Goal: Task Accomplishment & Management: Complete application form

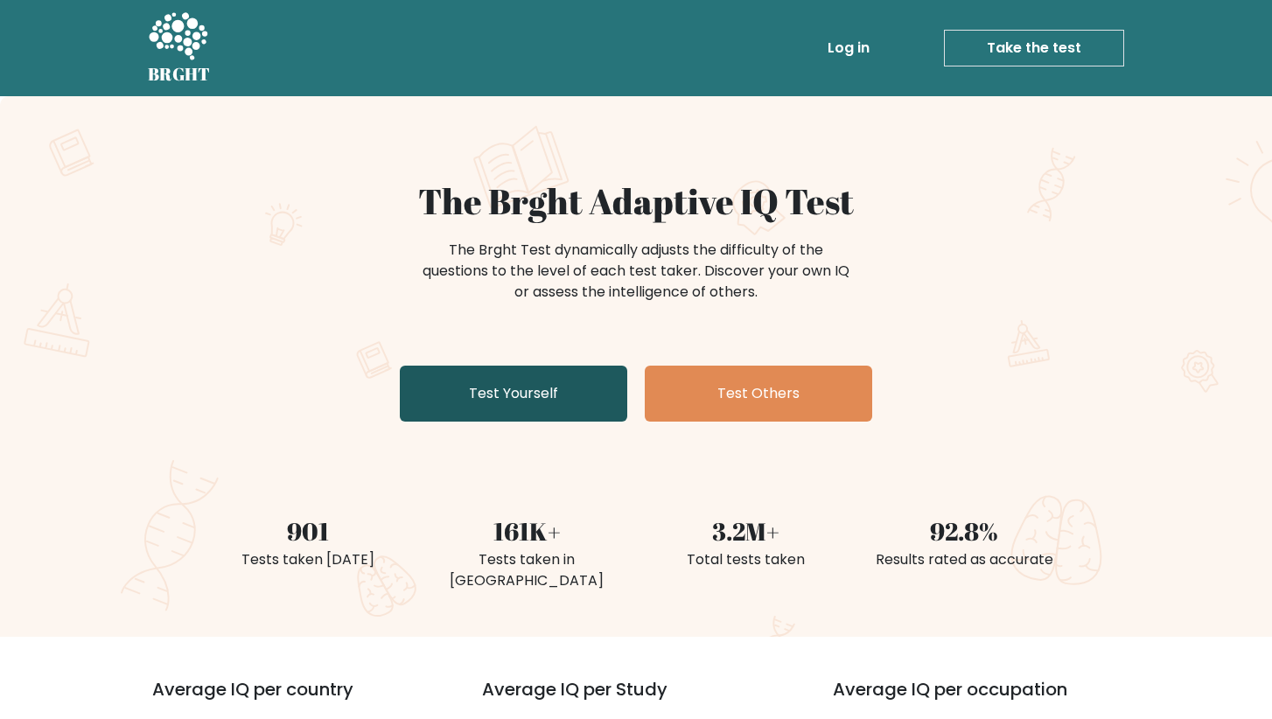
click at [538, 396] on link "Test Yourself" at bounding box center [513, 394] width 227 height 56
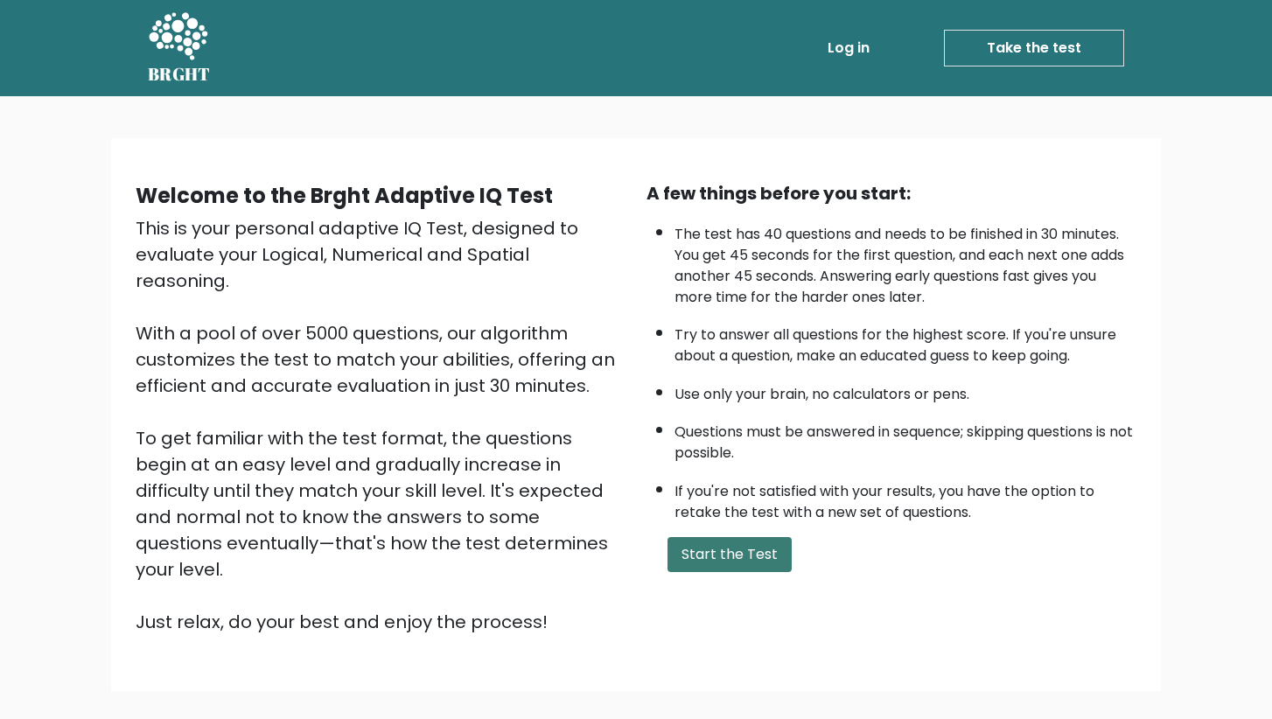
click at [695, 572] on button "Start the Test" at bounding box center [729, 554] width 124 height 35
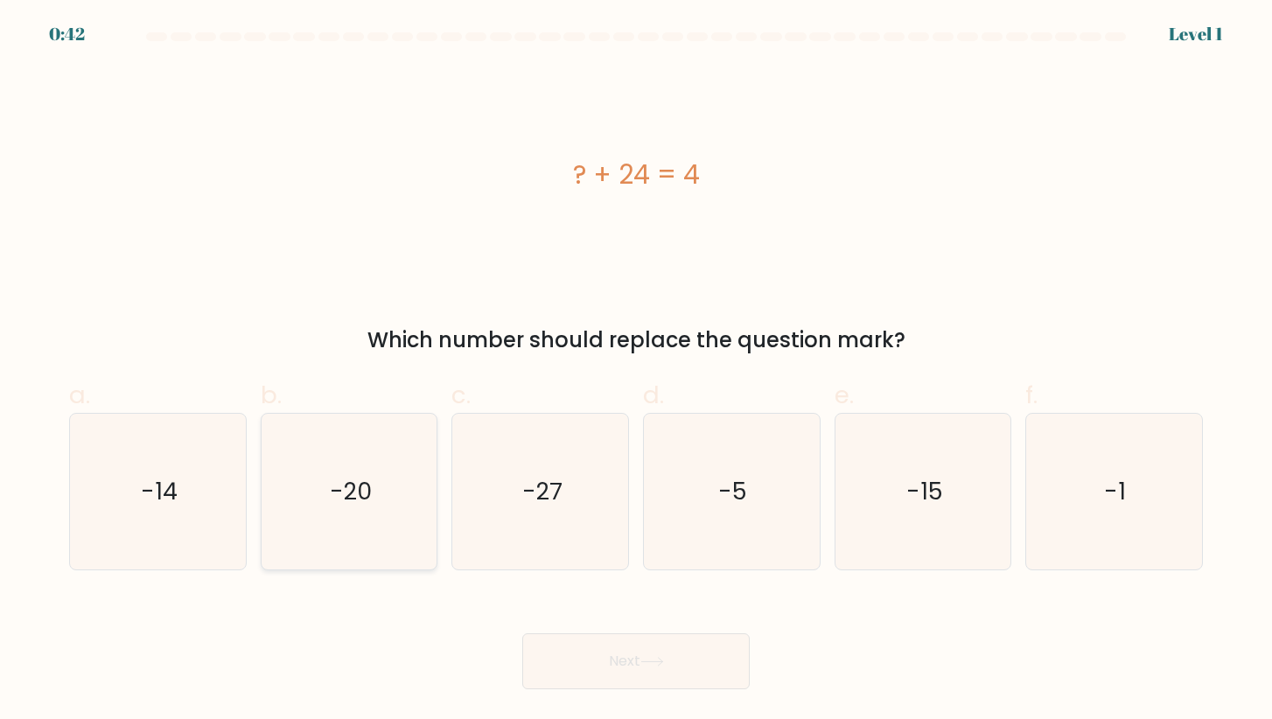
click at [292, 523] on icon "-20" at bounding box center [349, 492] width 156 height 156
click at [636, 371] on input "b. -20" at bounding box center [636, 364] width 1 height 11
radio input "true"
click at [598, 660] on button "Next" at bounding box center [635, 661] width 227 height 56
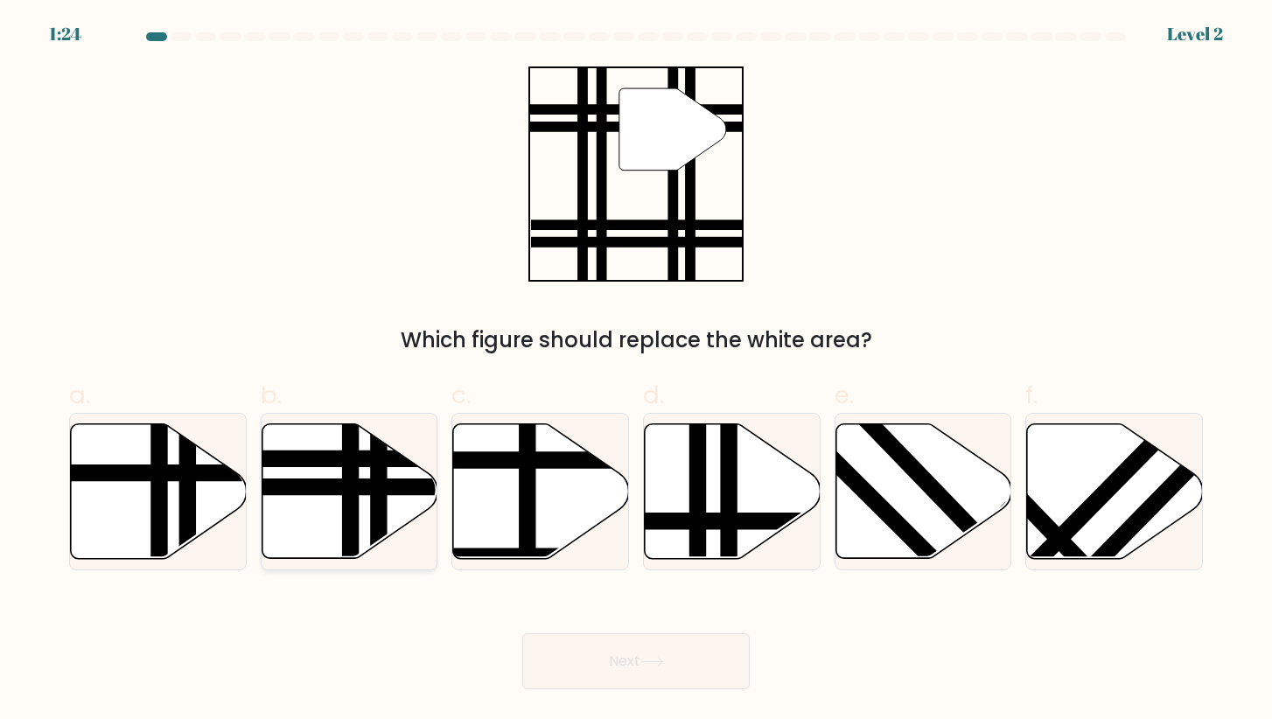
click at [335, 486] on line at bounding box center [291, 486] width 354 height 0
click at [636, 371] on input "b." at bounding box center [636, 364] width 1 height 11
radio input "true"
click at [672, 652] on button "Next" at bounding box center [635, 661] width 227 height 56
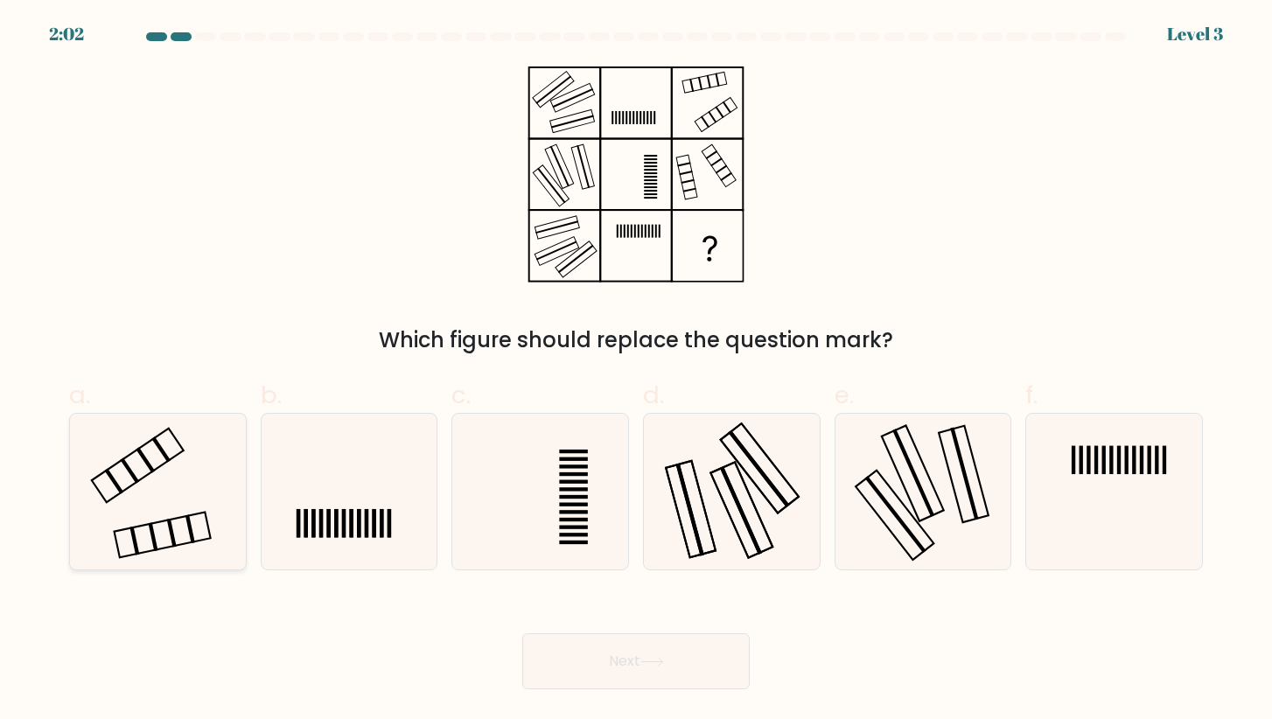
click at [157, 481] on icon at bounding box center [158, 492] width 156 height 156
click at [636, 371] on input "a." at bounding box center [636, 364] width 1 height 11
radio input "true"
click at [652, 640] on button "Next" at bounding box center [635, 661] width 227 height 56
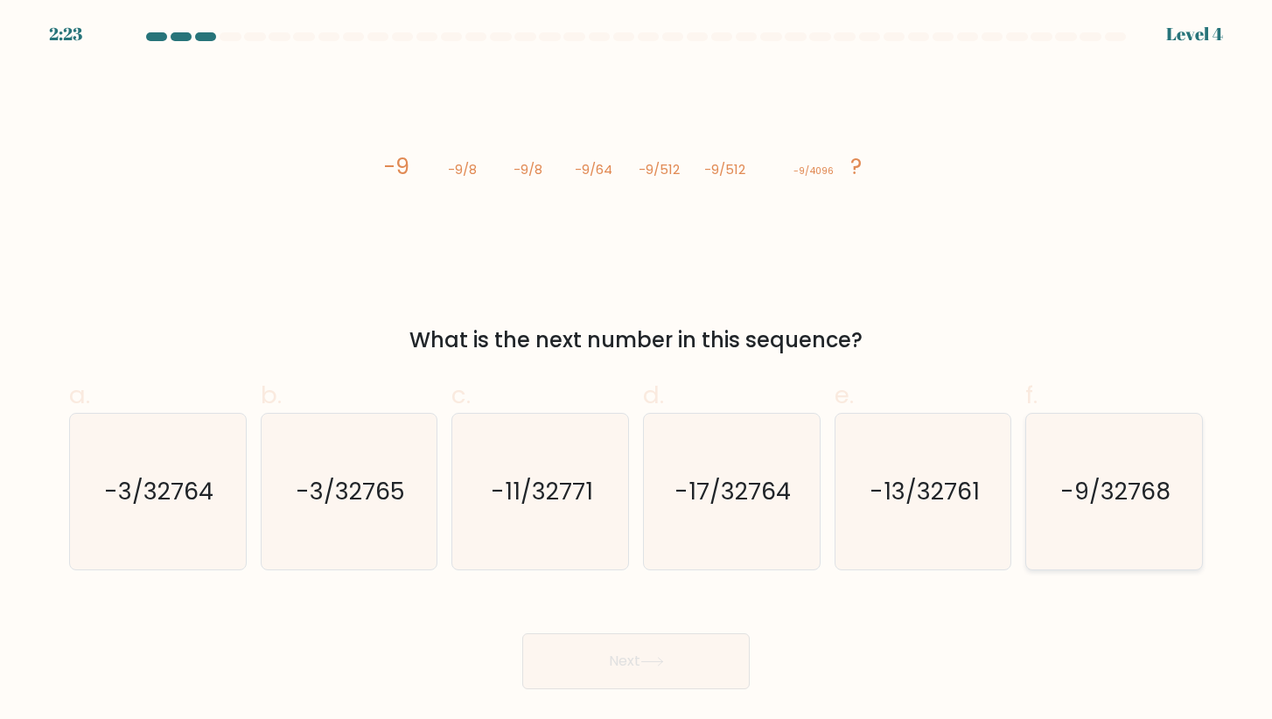
click at [1141, 530] on icon "-9/32768" at bounding box center [1114, 492] width 156 height 156
click at [637, 371] on input "f. -9/32768" at bounding box center [636, 364] width 1 height 11
radio input "true"
click at [716, 649] on button "Next" at bounding box center [635, 661] width 227 height 56
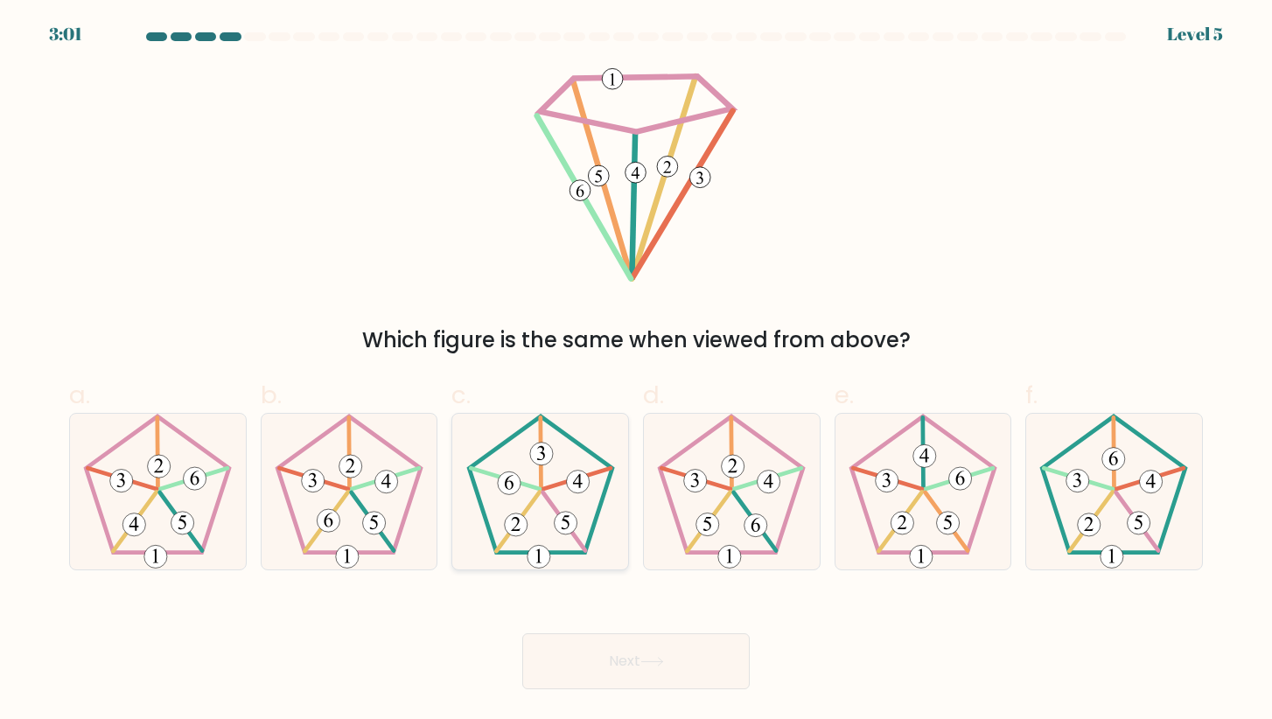
click at [548, 509] on icon at bounding box center [541, 492] width 156 height 156
click at [636, 371] on input "c." at bounding box center [636, 364] width 1 height 11
radio input "true"
click at [882, 523] on icon at bounding box center [923, 492] width 156 height 156
click at [637, 371] on input "e." at bounding box center [636, 364] width 1 height 11
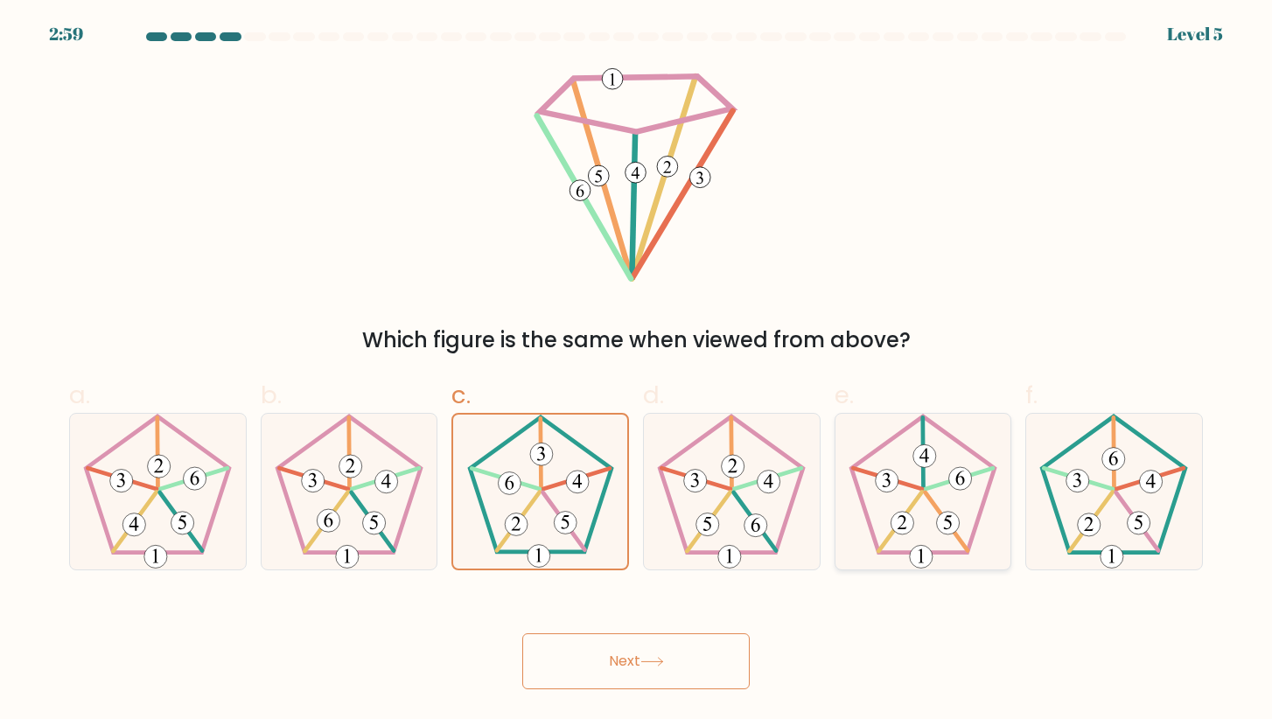
radio input "true"
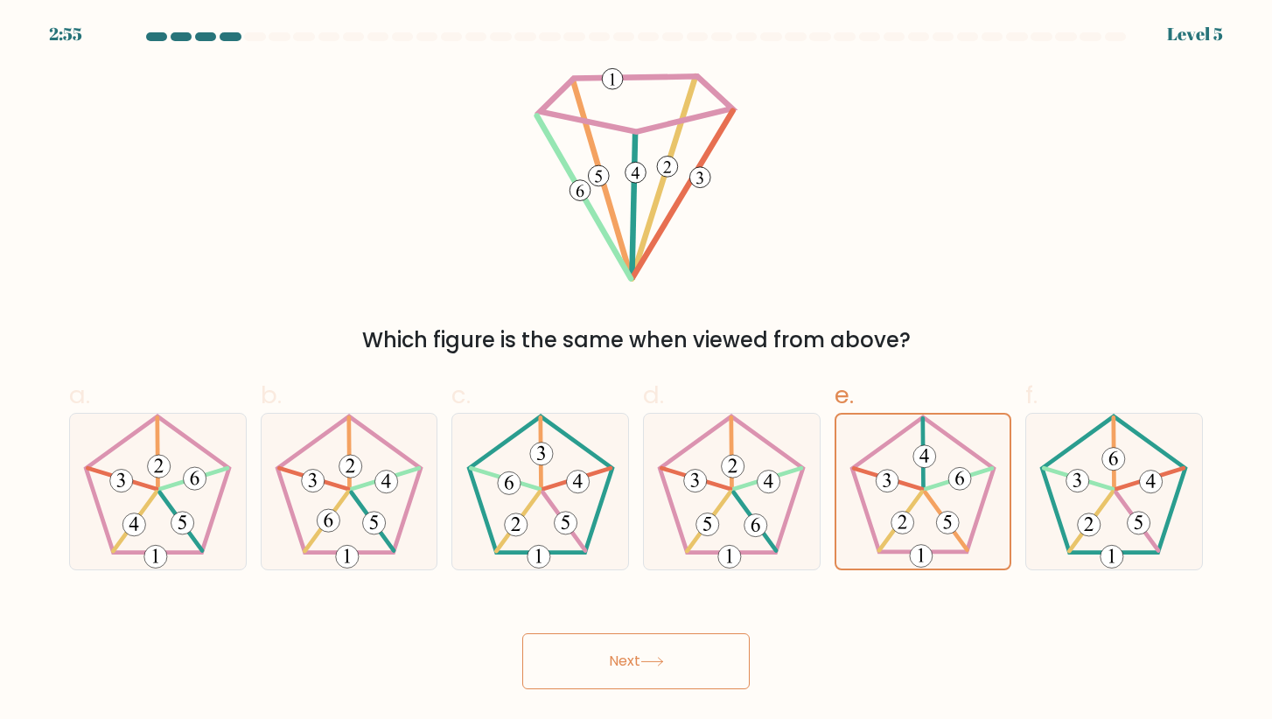
click at [687, 646] on button "Next" at bounding box center [635, 661] width 227 height 56
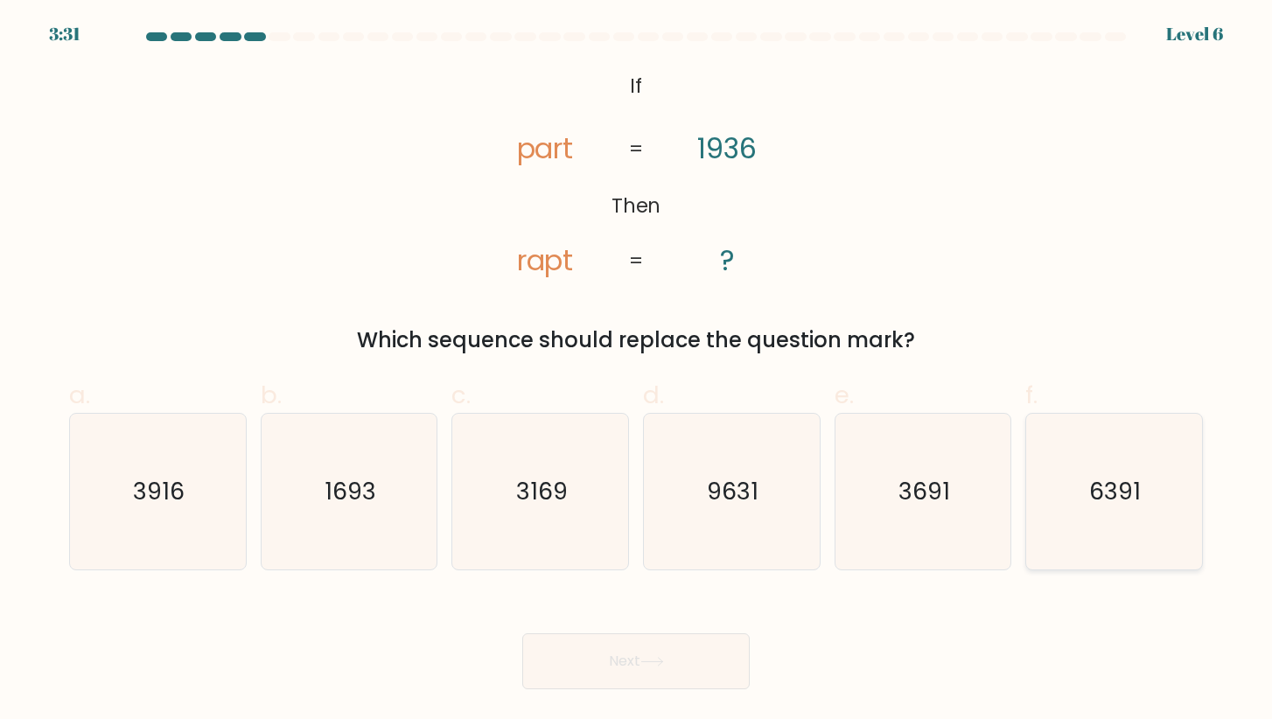
click at [1133, 541] on icon "6391" at bounding box center [1114, 492] width 156 height 156
click at [637, 371] on input "f. 6391" at bounding box center [636, 364] width 1 height 11
radio input "true"
click at [160, 506] on text "3916" at bounding box center [160, 491] width 52 height 32
click at [636, 371] on input "a. 3916" at bounding box center [636, 364] width 1 height 11
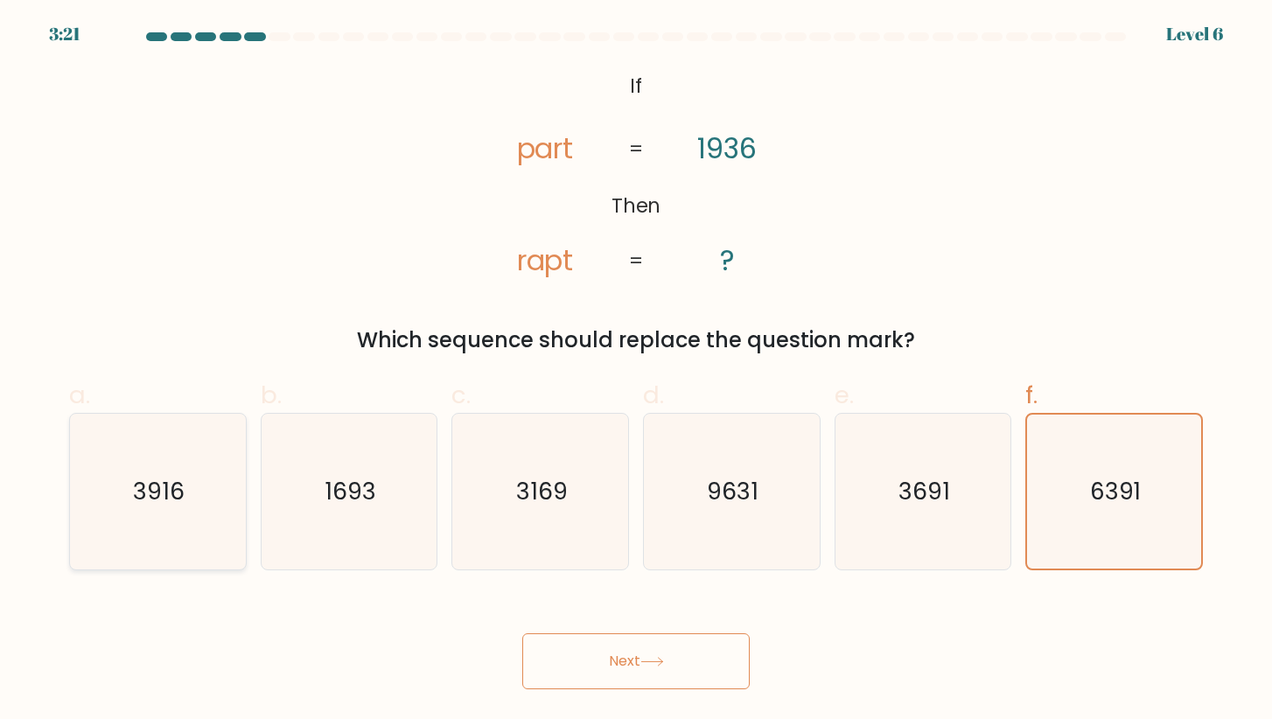
radio input "true"
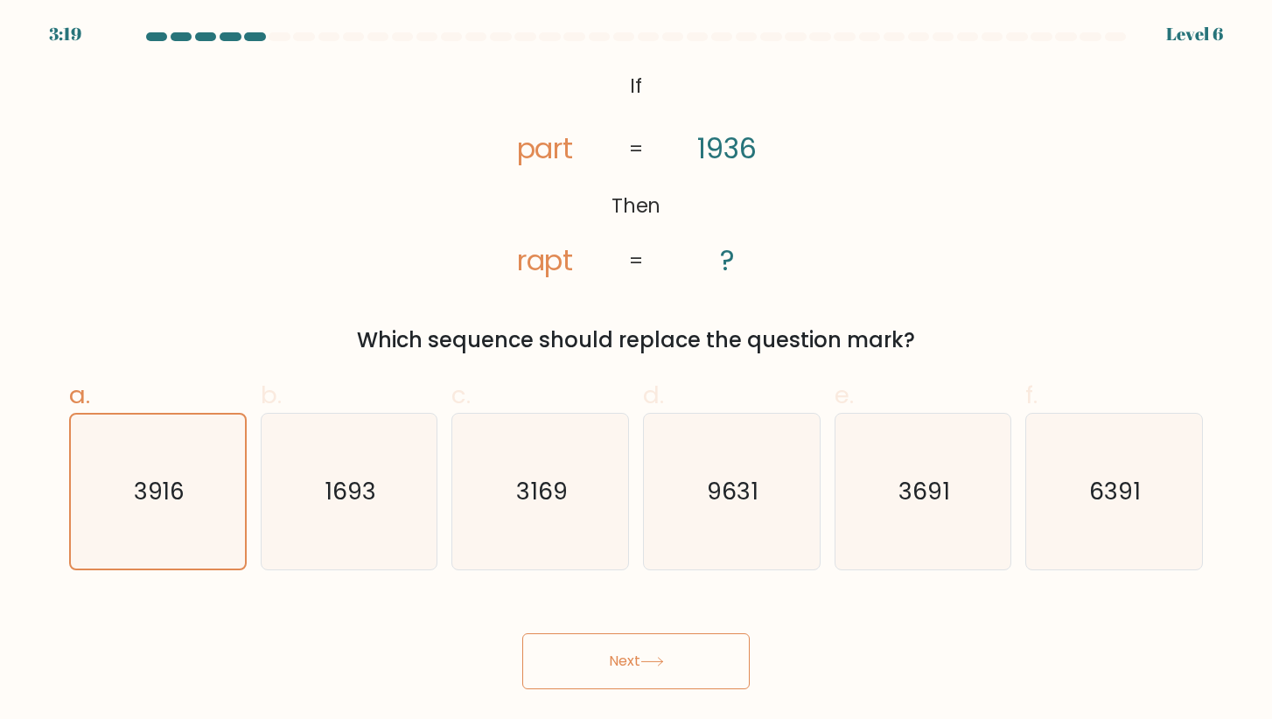
click at [651, 653] on button "Next" at bounding box center [635, 661] width 227 height 56
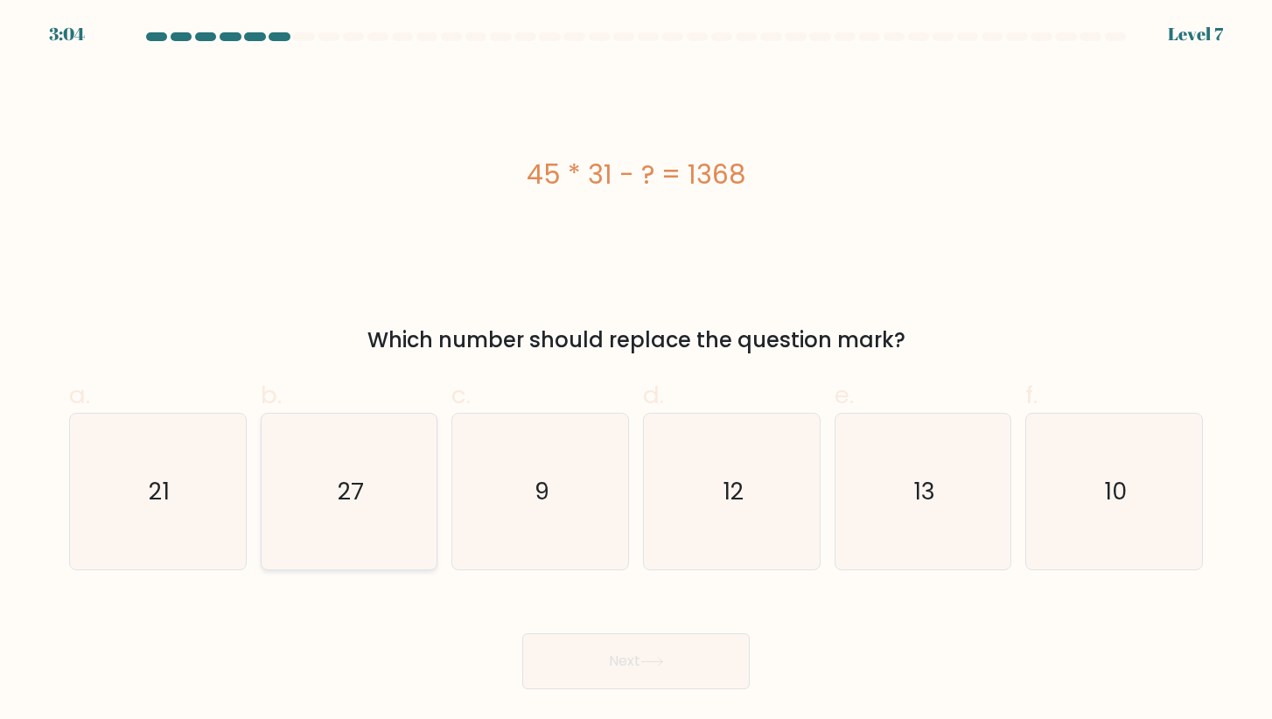
click at [378, 522] on icon "27" at bounding box center [349, 492] width 156 height 156
click at [636, 371] on input "b. 27" at bounding box center [636, 364] width 1 height 11
radio input "true"
click at [644, 654] on button "Next" at bounding box center [635, 661] width 227 height 56
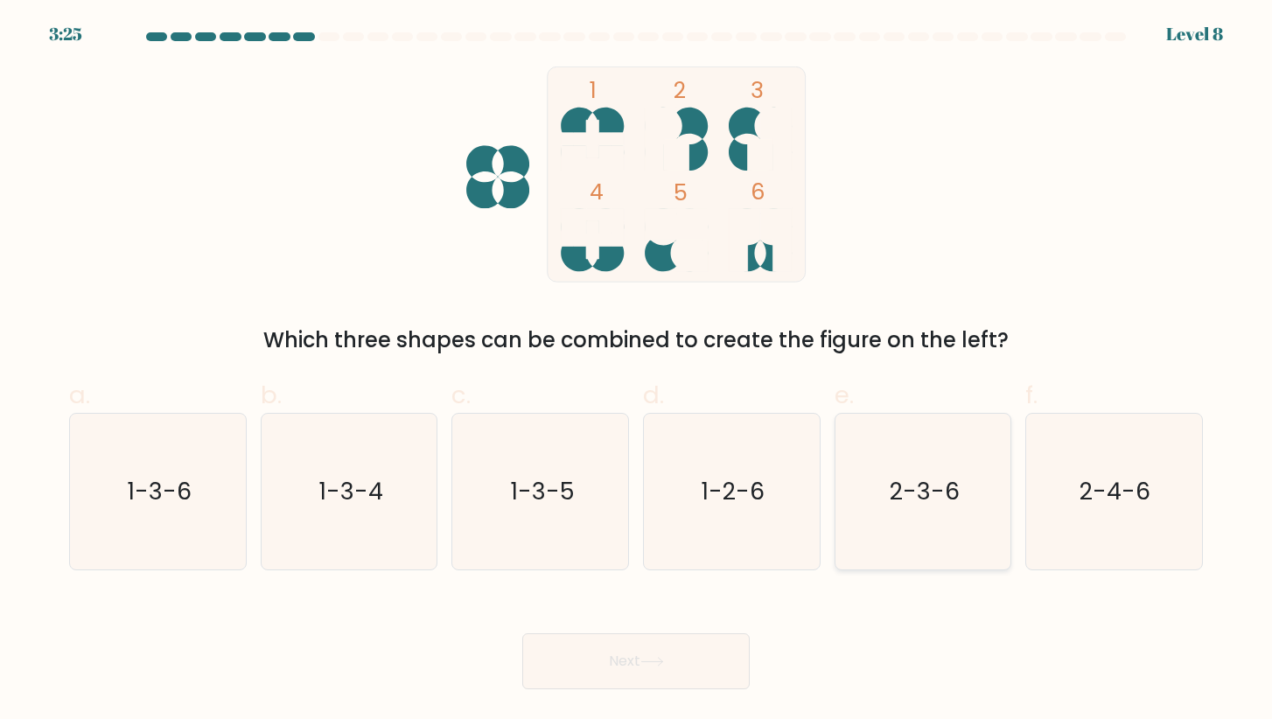
click at [963, 505] on icon "2-3-6" at bounding box center [923, 492] width 156 height 156
click at [637, 371] on input "e. 2-3-6" at bounding box center [636, 364] width 1 height 11
radio input "true"
click at [673, 652] on button "Next" at bounding box center [635, 661] width 227 height 56
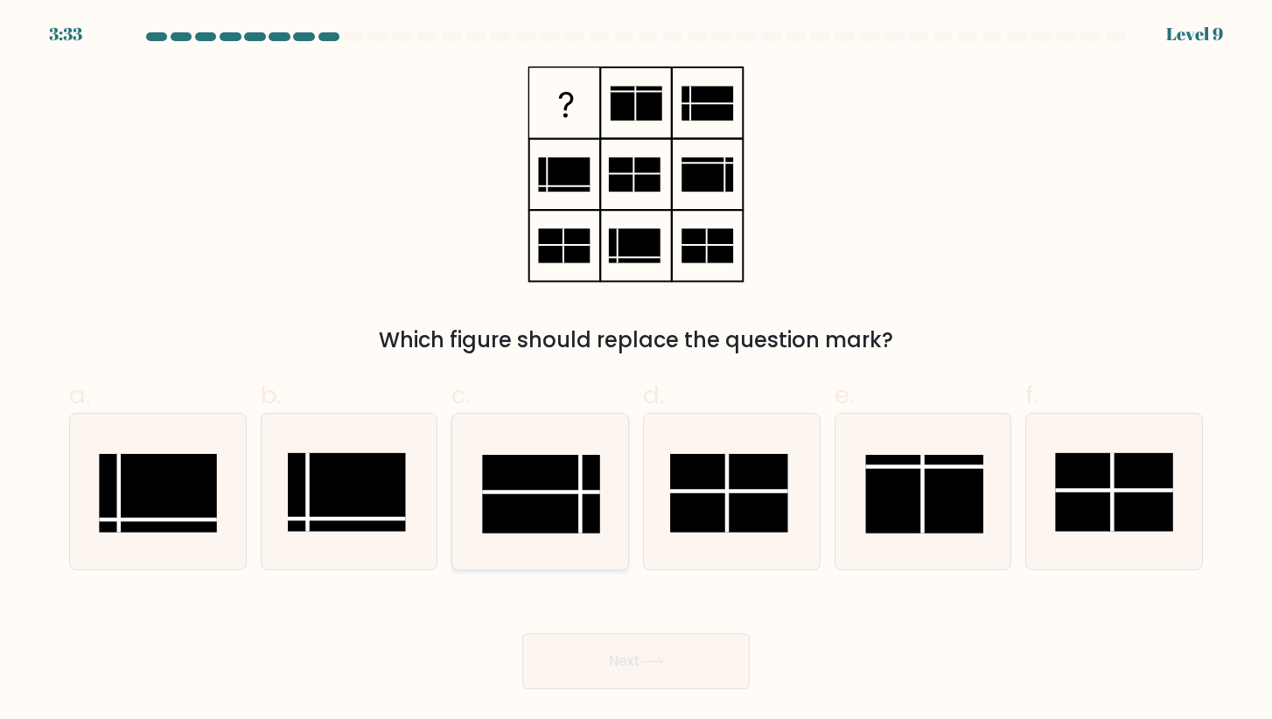
click at [580, 503] on line at bounding box center [580, 494] width 0 height 79
click at [636, 371] on input "c." at bounding box center [636, 364] width 1 height 11
radio input "true"
click at [630, 646] on button "Next" at bounding box center [635, 661] width 227 height 56
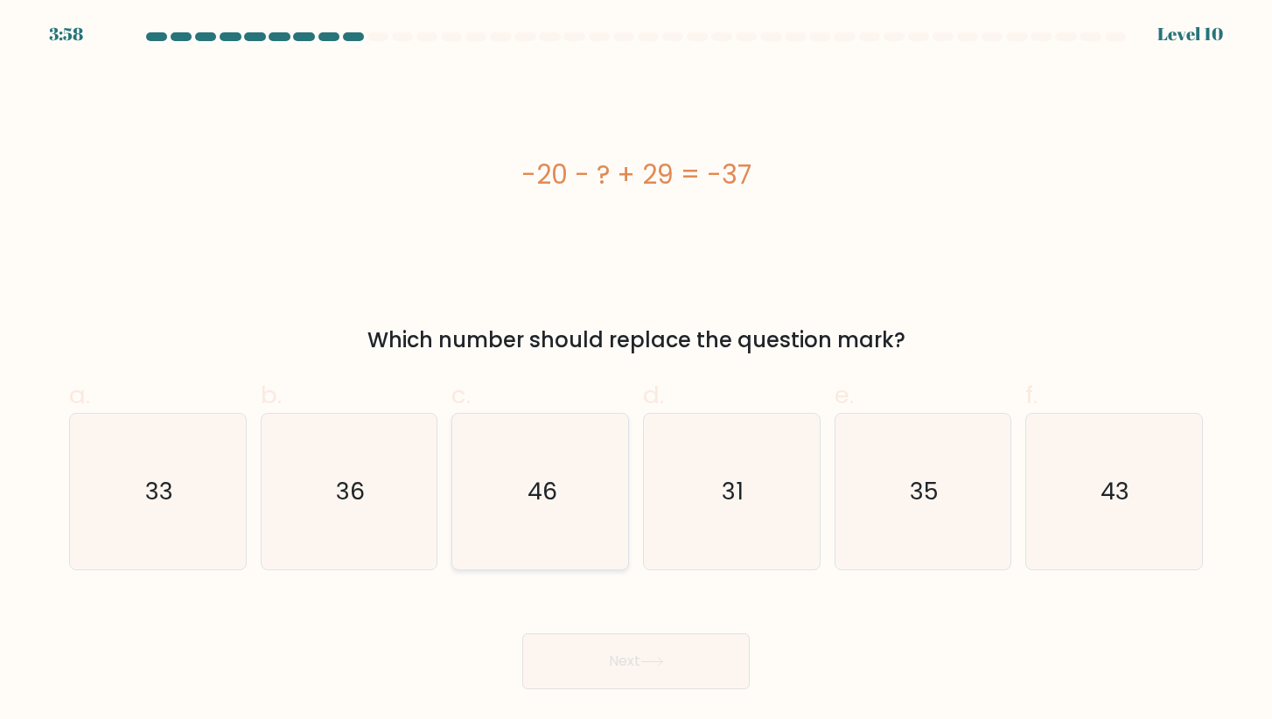
click at [549, 478] on text "46" at bounding box center [542, 491] width 30 height 32
click at [636, 371] on input "c. 46" at bounding box center [636, 364] width 1 height 11
radio input "true"
click at [628, 657] on button "Next" at bounding box center [635, 661] width 227 height 56
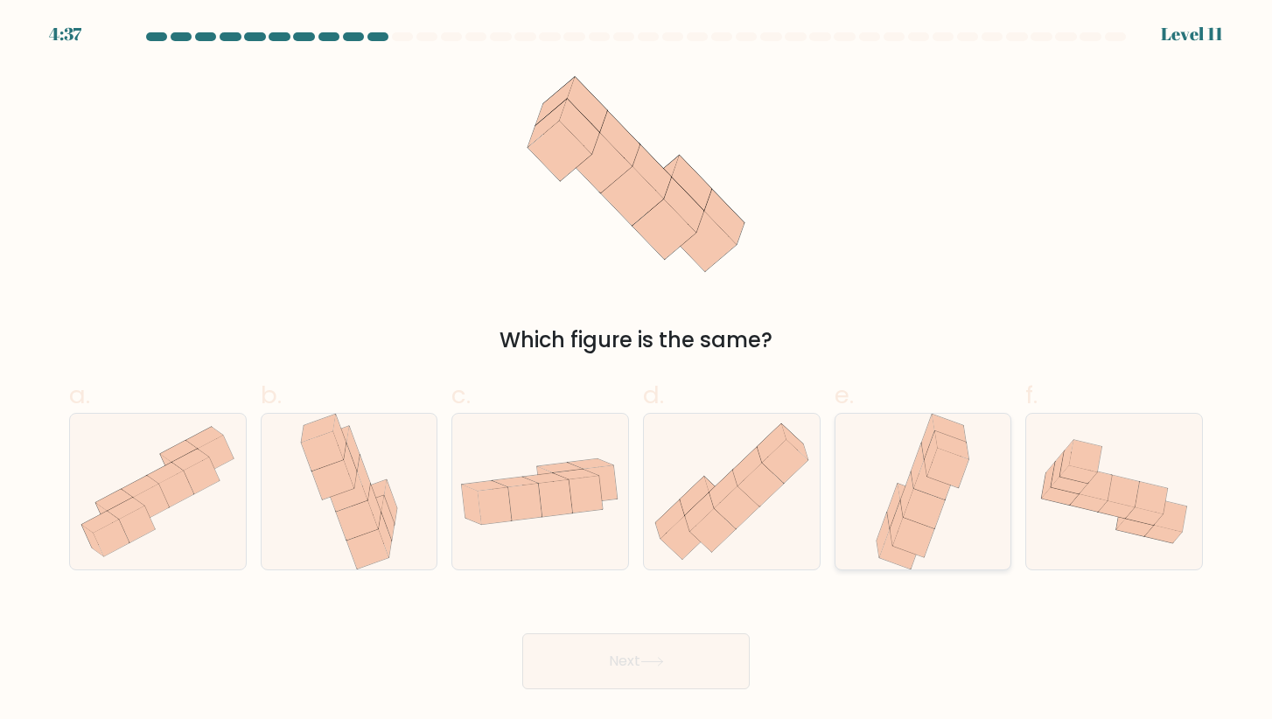
click at [934, 515] on icon at bounding box center [924, 508] width 41 height 39
click at [637, 371] on input "e." at bounding box center [636, 364] width 1 height 11
radio input "true"
click at [683, 656] on button "Next" at bounding box center [635, 661] width 227 height 56
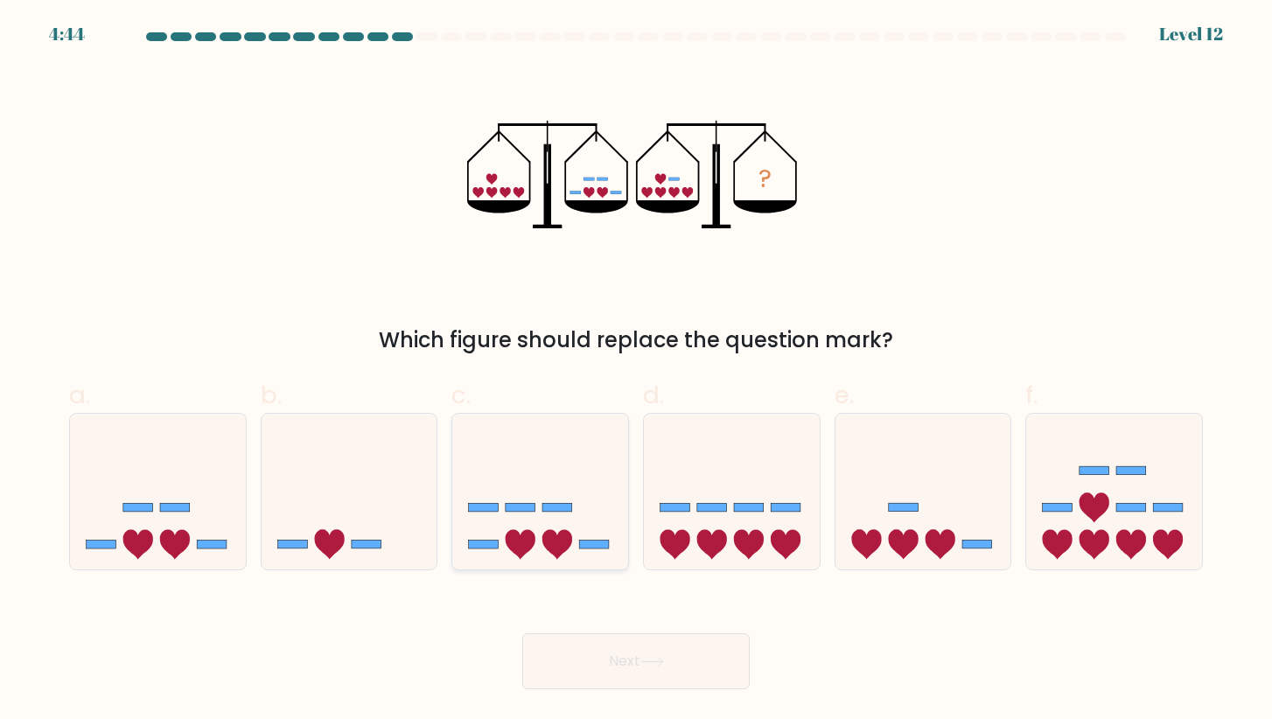
click at [611, 547] on icon at bounding box center [540, 491] width 176 height 145
click at [636, 371] on input "c." at bounding box center [636, 364] width 1 height 11
radio input "true"
click at [628, 671] on button "Next" at bounding box center [635, 661] width 227 height 56
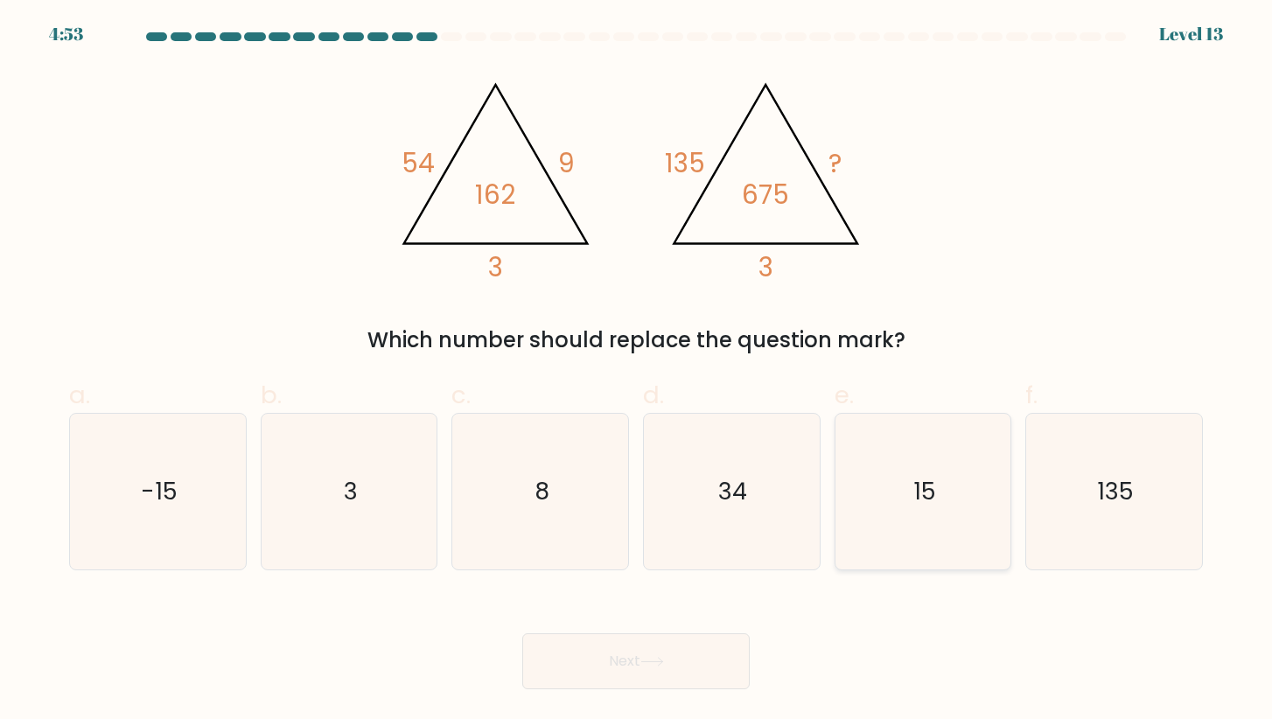
click at [929, 449] on icon "15" at bounding box center [923, 492] width 156 height 156
click at [637, 371] on input "e. 15" at bounding box center [636, 364] width 1 height 11
radio input "true"
click at [639, 654] on button "Next" at bounding box center [635, 661] width 227 height 56
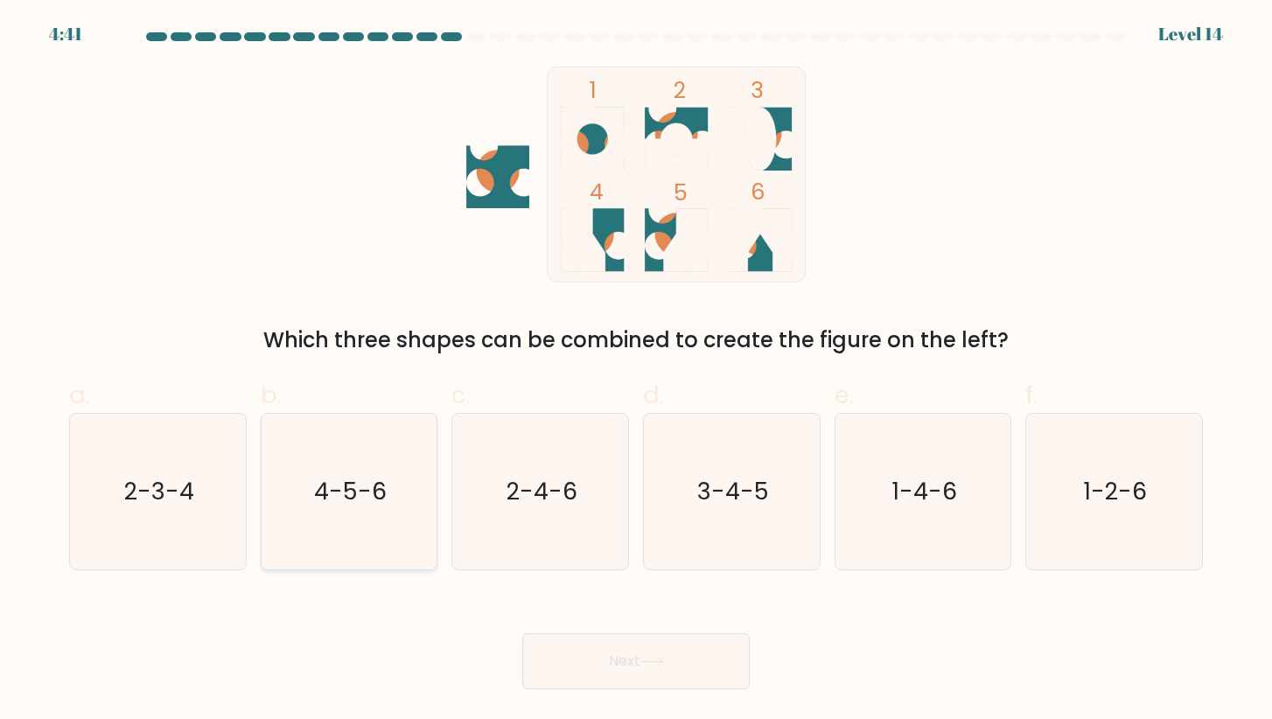
click at [366, 510] on icon "4-5-6" at bounding box center [349, 492] width 156 height 156
click at [636, 371] on input "b. 4-5-6" at bounding box center [636, 364] width 1 height 11
radio input "true"
click at [662, 664] on icon at bounding box center [651, 662] width 21 height 8
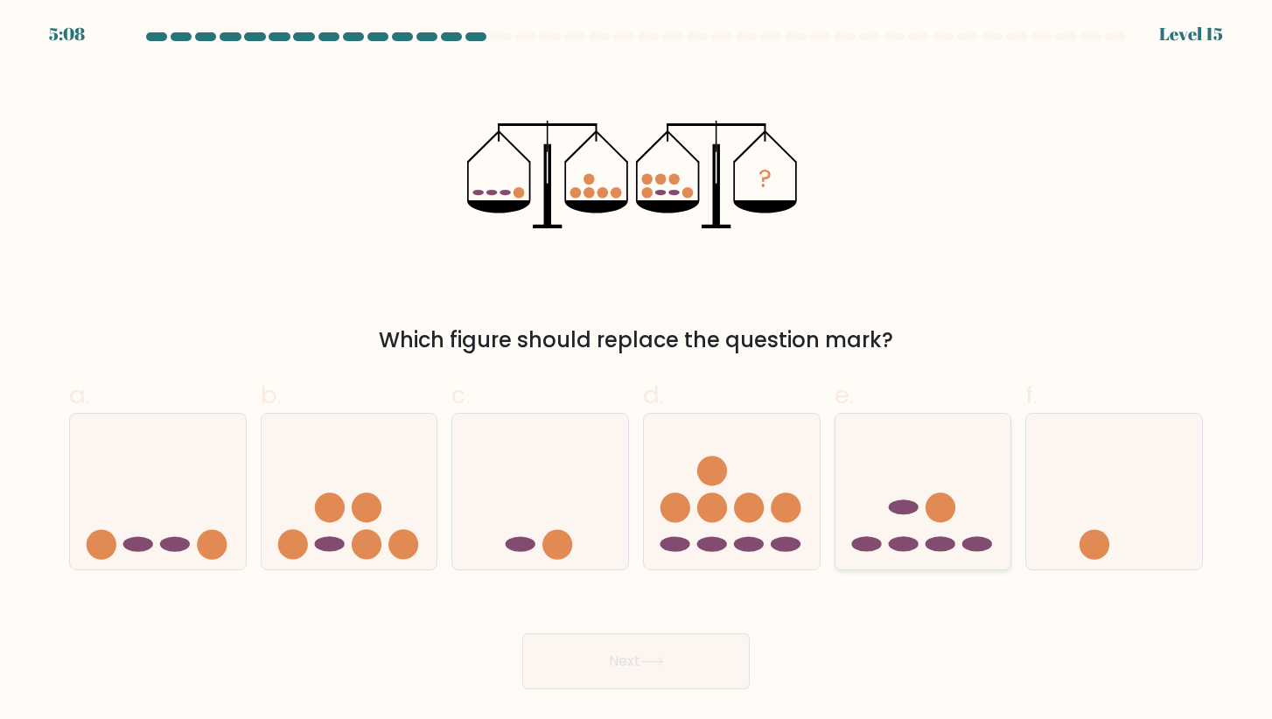
click at [973, 521] on icon at bounding box center [923, 491] width 176 height 145
click at [637, 371] on input "e." at bounding box center [636, 364] width 1 height 11
radio input "true"
click at [634, 647] on button "Next" at bounding box center [635, 661] width 227 height 56
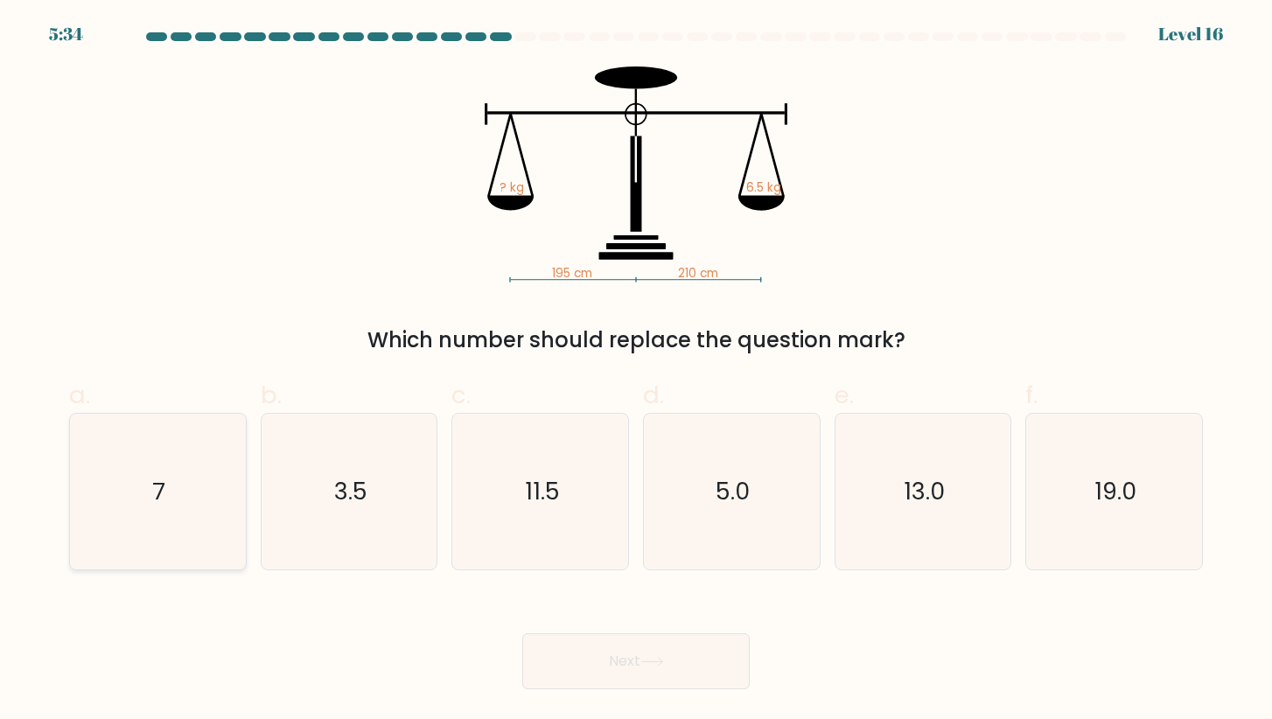
click at [198, 470] on icon "7" at bounding box center [158, 492] width 156 height 156
click at [636, 371] on input "a. 7" at bounding box center [636, 364] width 1 height 11
radio input "true"
click at [572, 646] on button "Next" at bounding box center [635, 661] width 227 height 56
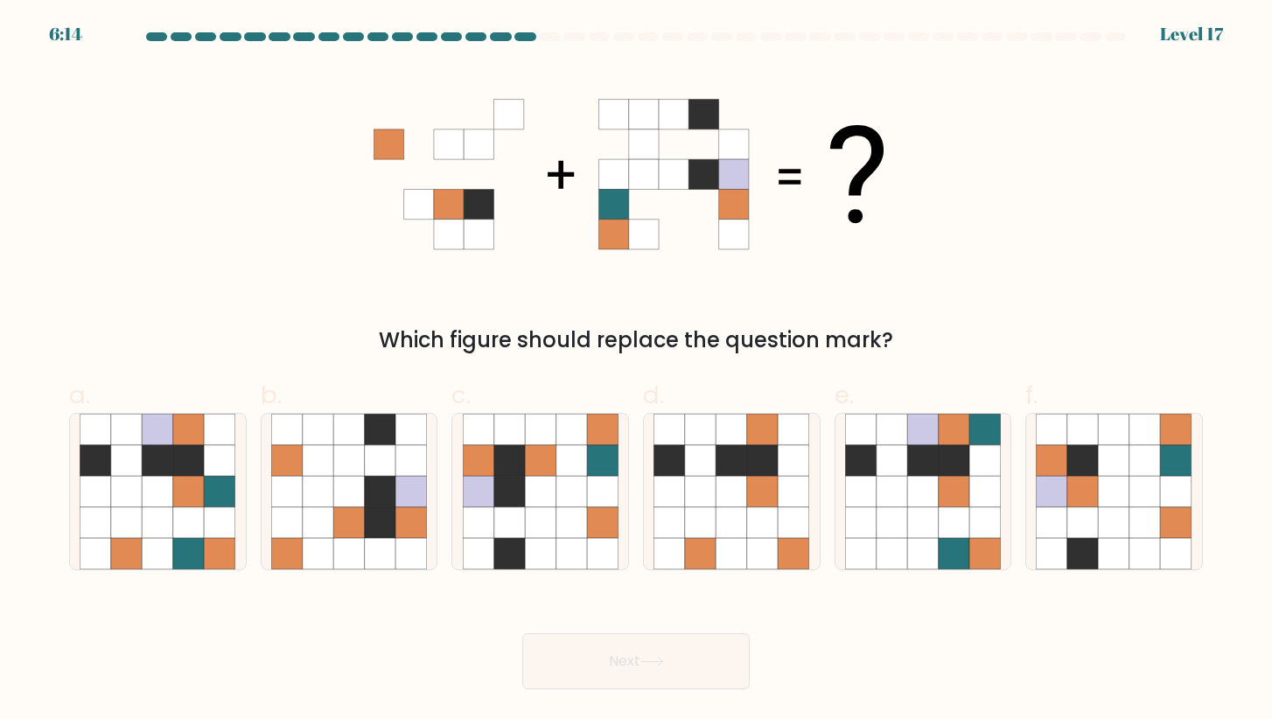
click at [266, 277] on div "Which figure should replace the question mark?" at bounding box center [636, 211] width 1155 height 290
click at [557, 506] on icon at bounding box center [570, 491] width 31 height 31
click at [636, 371] on input "c." at bounding box center [636, 364] width 1 height 11
radio input "true"
click at [638, 655] on button "Next" at bounding box center [635, 661] width 227 height 56
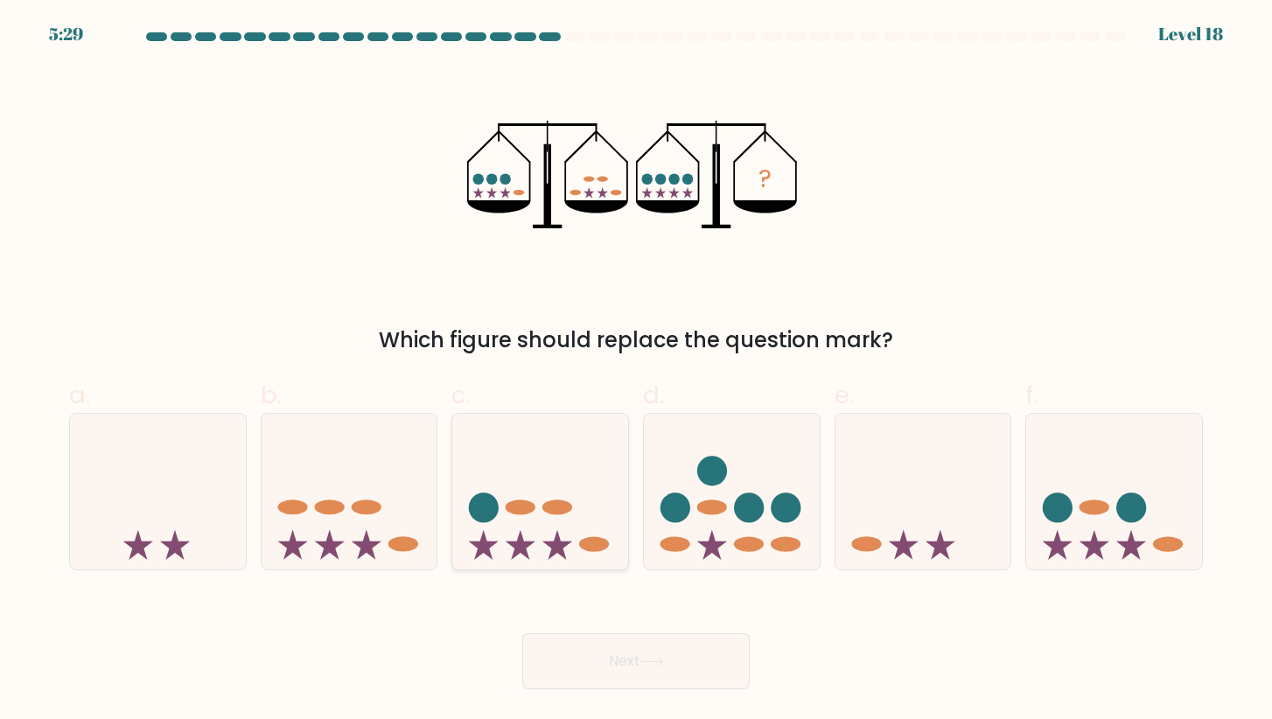
click at [610, 472] on icon at bounding box center [540, 491] width 176 height 145
click at [636, 371] on input "c." at bounding box center [636, 364] width 1 height 11
radio input "true"
click at [673, 672] on button "Next" at bounding box center [635, 661] width 227 height 56
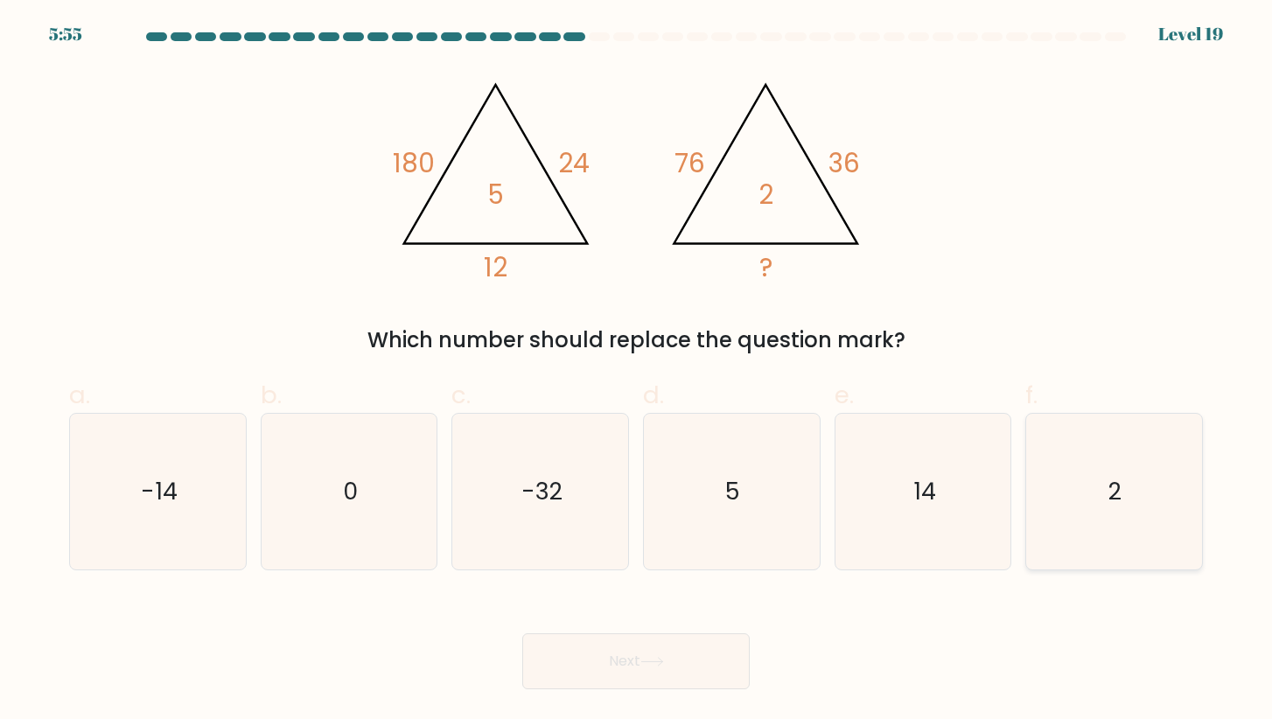
click at [1110, 551] on icon "2" at bounding box center [1114, 492] width 156 height 156
click at [637, 371] on input "f. 2" at bounding box center [636, 364] width 1 height 11
radio input "true"
click at [678, 649] on button "Next" at bounding box center [635, 661] width 227 height 56
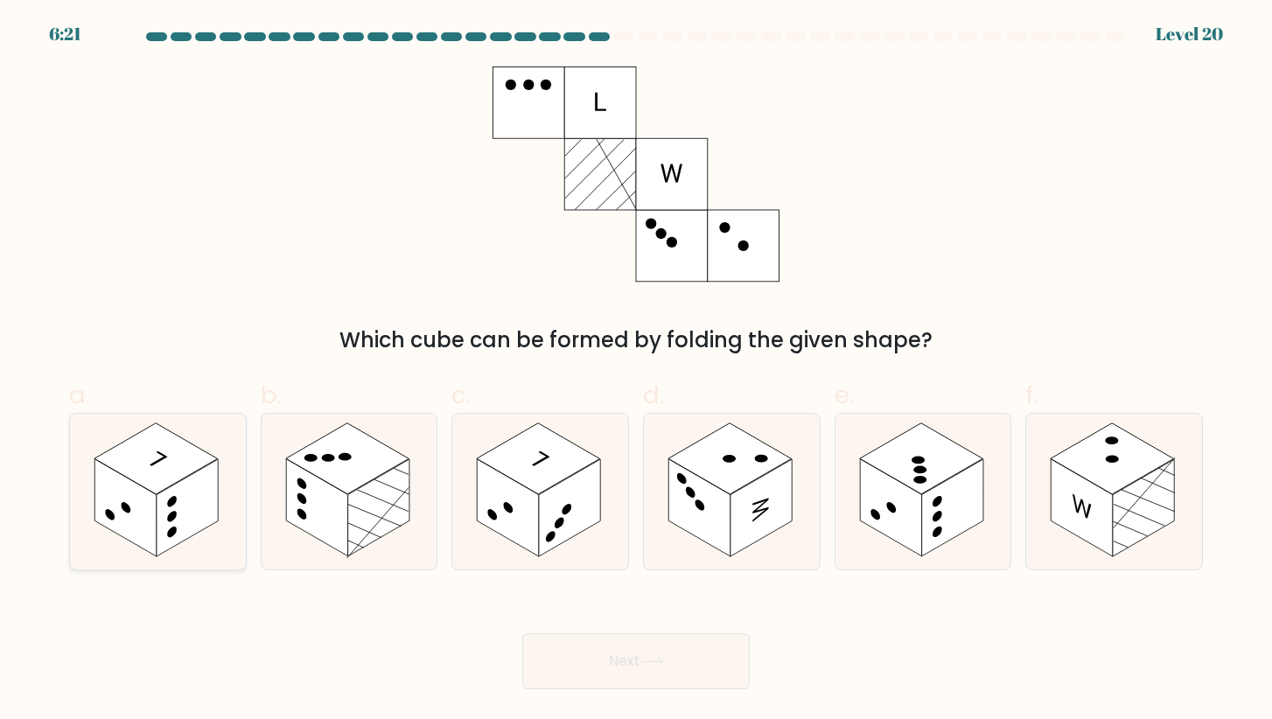
click at [187, 455] on rect at bounding box center [155, 458] width 123 height 71
click at [636, 371] on input "a." at bounding box center [636, 364] width 1 height 11
radio input "true"
click at [682, 644] on button "Next" at bounding box center [635, 661] width 227 height 56
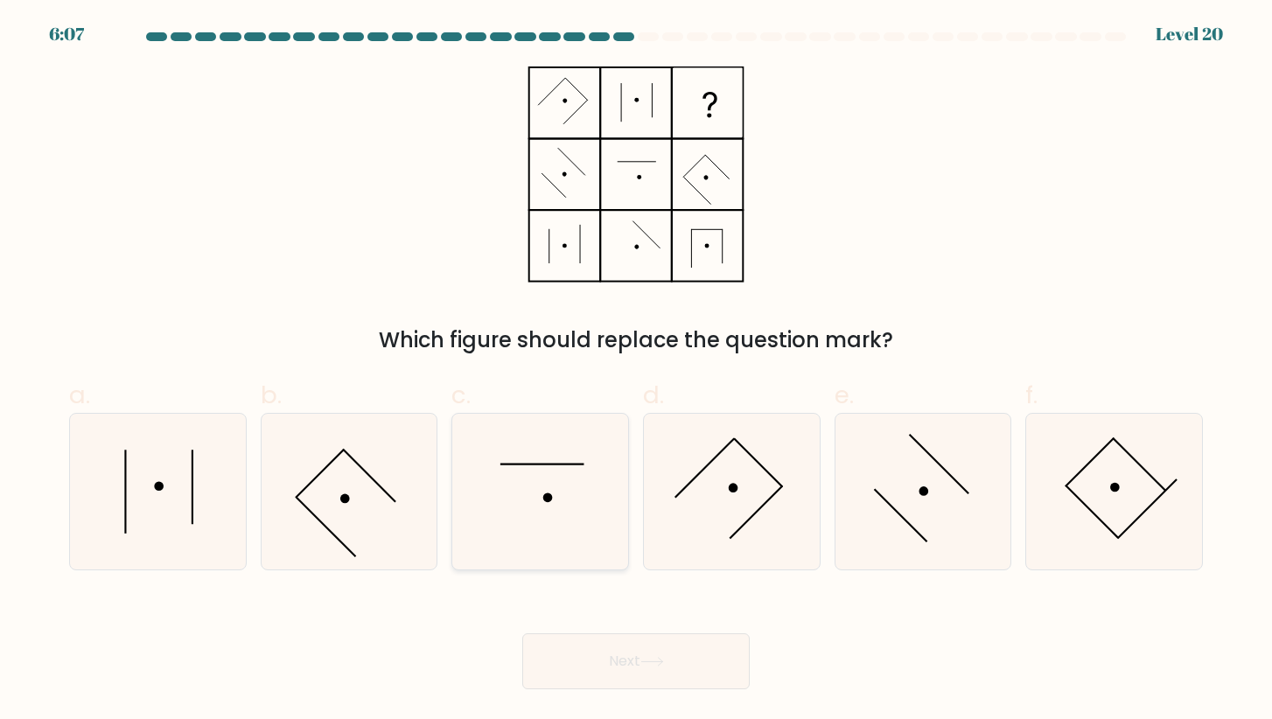
click at [552, 495] on icon at bounding box center [541, 492] width 156 height 156
click at [636, 371] on input "c." at bounding box center [636, 364] width 1 height 11
radio input "true"
click at [702, 665] on button "Next" at bounding box center [635, 661] width 227 height 56
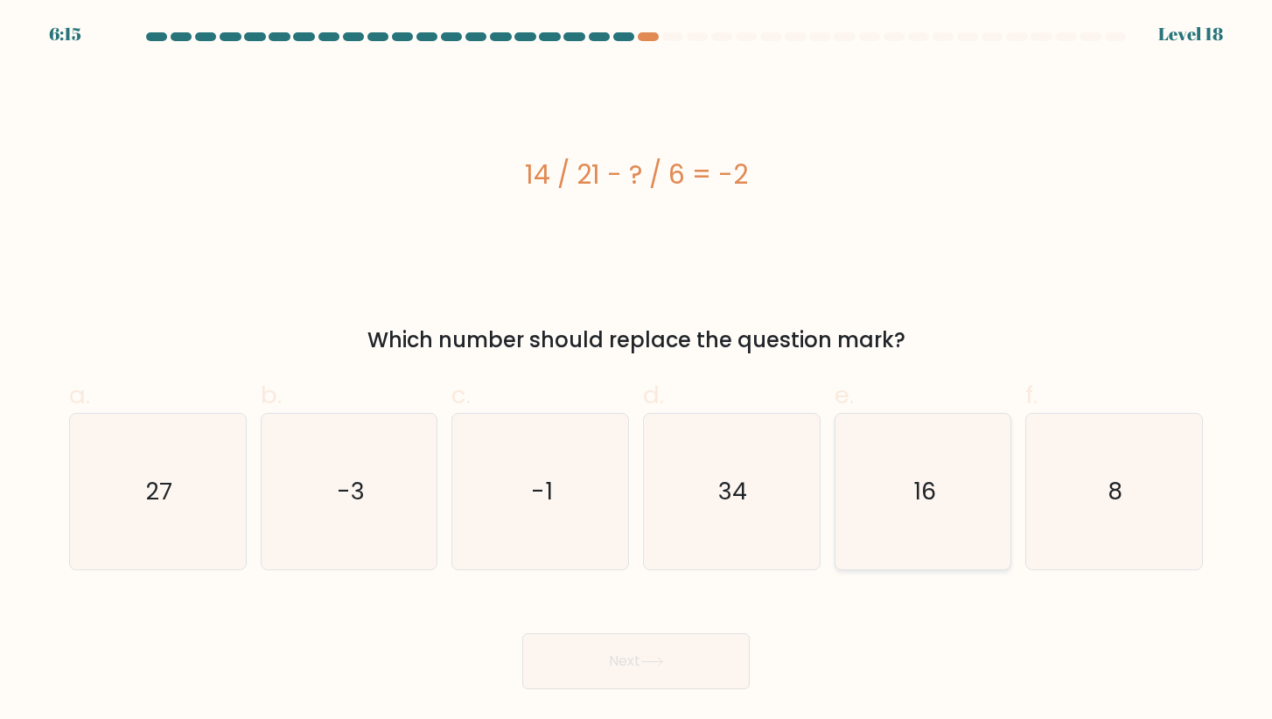
click at [940, 526] on icon "16" at bounding box center [923, 492] width 156 height 156
click at [637, 371] on input "e. 16" at bounding box center [636, 364] width 1 height 11
radio input "true"
click at [690, 655] on button "Next" at bounding box center [635, 661] width 227 height 56
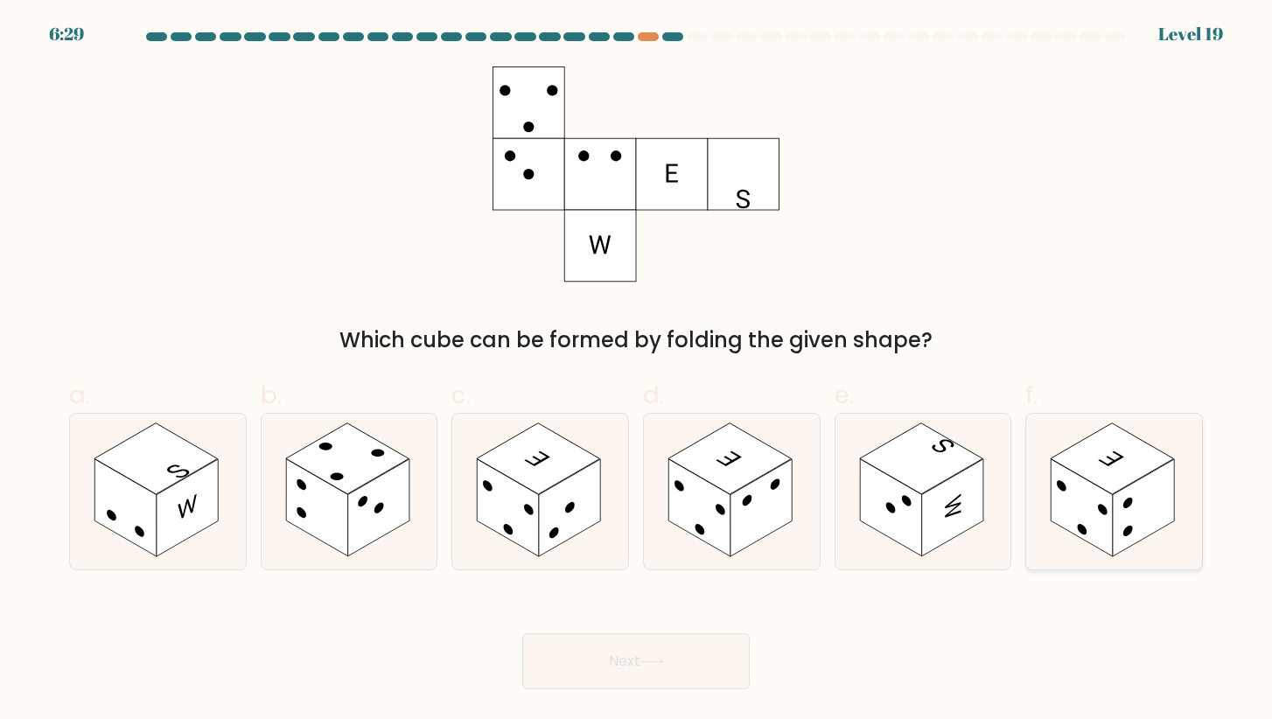
click at [1128, 527] on circle at bounding box center [1128, 531] width 10 height 15
click at [637, 371] on input "f." at bounding box center [636, 364] width 1 height 11
radio input "true"
click at [690, 649] on button "Next" at bounding box center [635, 661] width 227 height 56
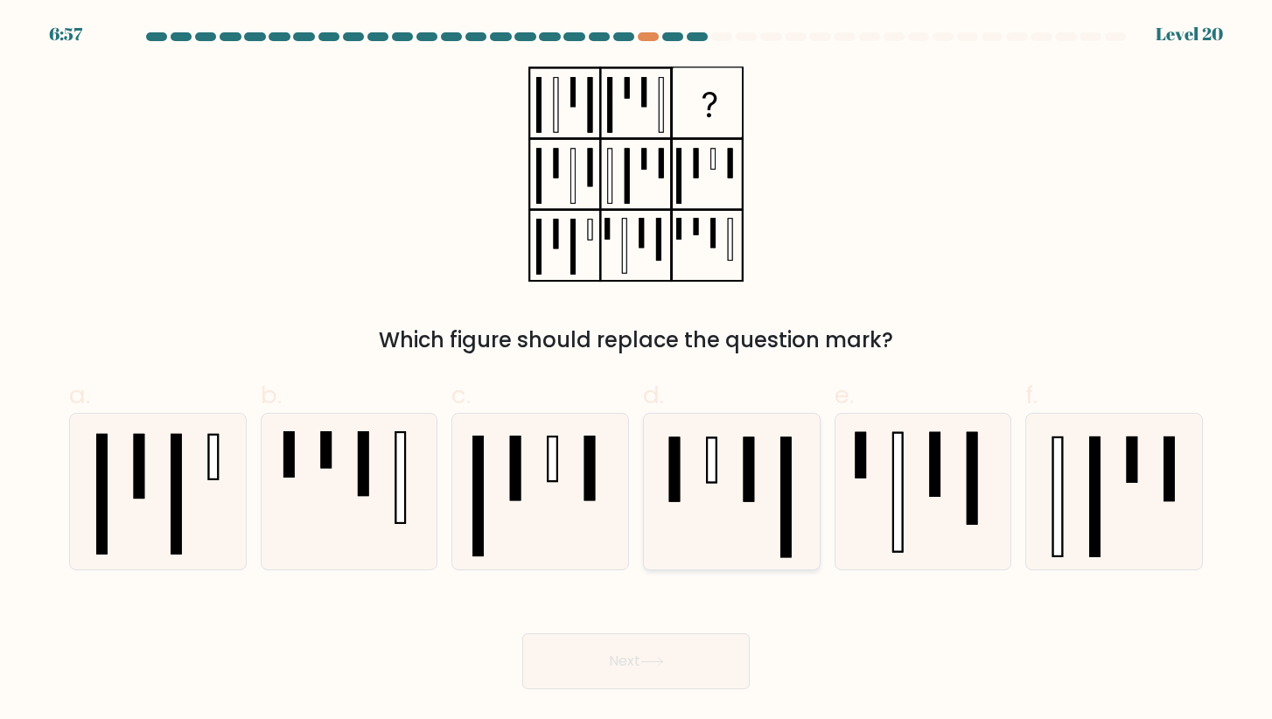
click at [731, 505] on icon at bounding box center [731, 492] width 156 height 156
click at [637, 371] on input "d." at bounding box center [636, 364] width 1 height 11
radio input "true"
click at [624, 661] on button "Next" at bounding box center [635, 661] width 227 height 56
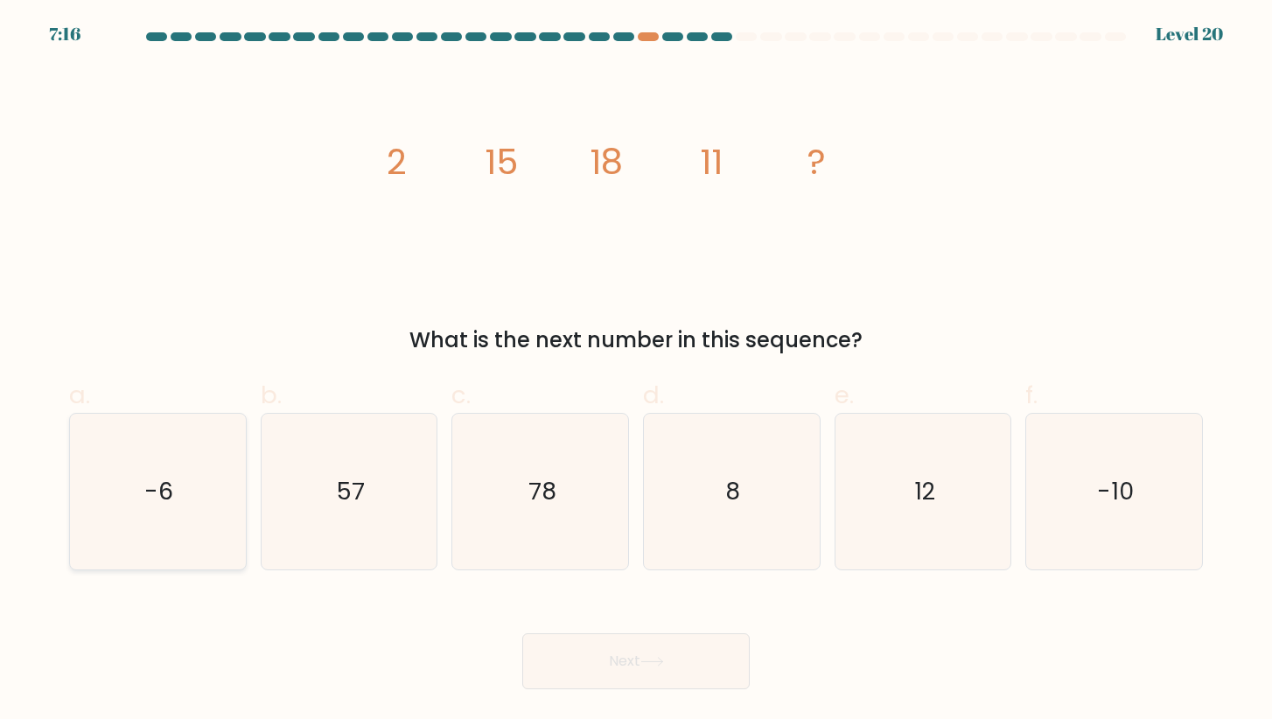
click at [125, 526] on icon "-6" at bounding box center [158, 492] width 156 height 156
click at [636, 371] on input "a. -6" at bounding box center [636, 364] width 1 height 11
radio input "true"
click at [645, 670] on button "Next" at bounding box center [635, 661] width 227 height 56
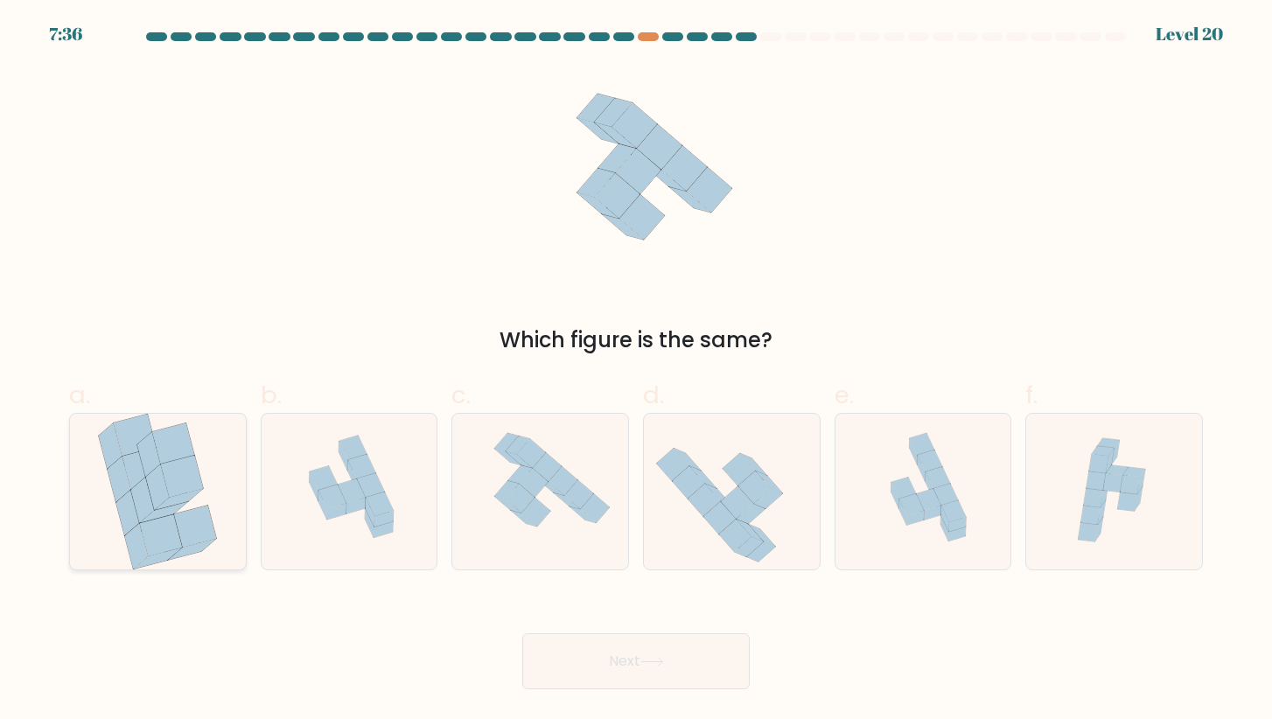
click at [206, 489] on icon at bounding box center [157, 492] width 122 height 156
click at [636, 371] on input "a." at bounding box center [636, 364] width 1 height 11
radio input "true"
click at [679, 670] on button "Next" at bounding box center [635, 661] width 227 height 56
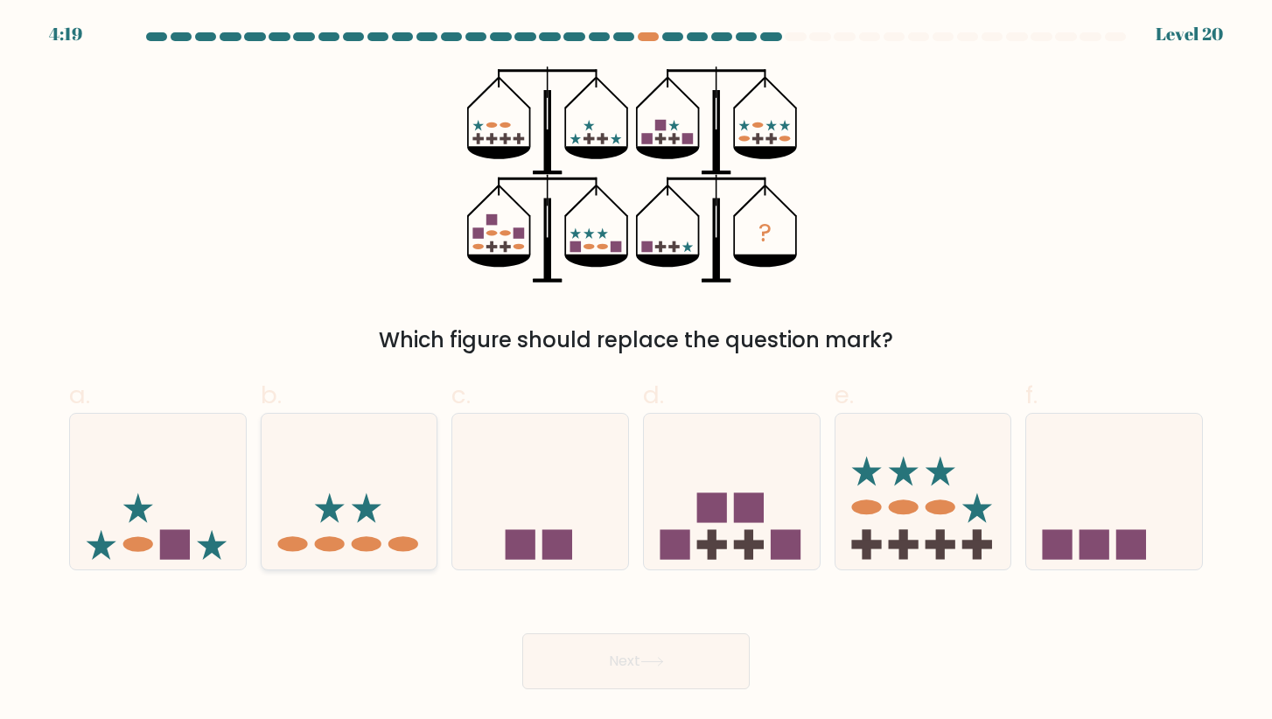
click at [346, 464] on icon at bounding box center [350, 491] width 176 height 145
click at [636, 371] on input "b." at bounding box center [636, 364] width 1 height 11
radio input "true"
click at [680, 646] on button "Next" at bounding box center [635, 661] width 227 height 56
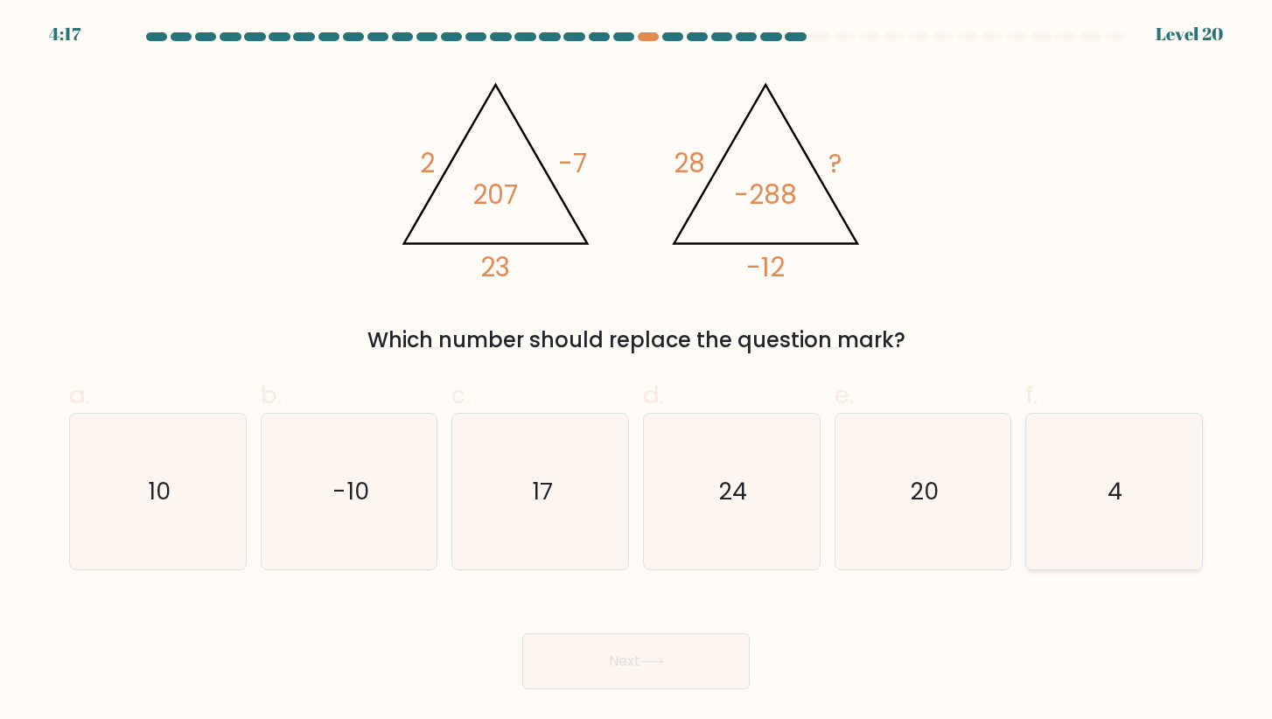
click at [1081, 498] on icon "4" at bounding box center [1114, 492] width 156 height 156
click at [637, 371] on input "f. 4" at bounding box center [636, 364] width 1 height 11
radio input "true"
click at [618, 674] on button "Next" at bounding box center [635, 661] width 227 height 56
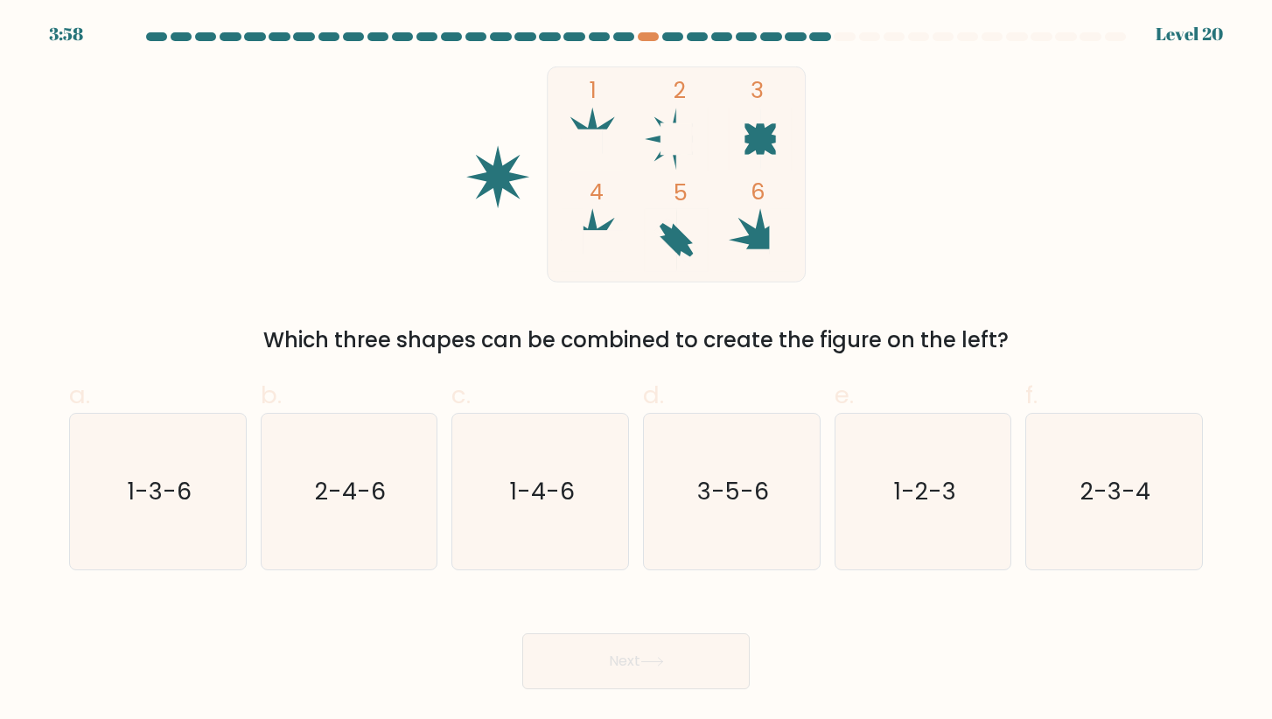
click at [855, 296] on div "1 2 3 4 5 6 Which three shapes can be combined to create the figure on the left?" at bounding box center [636, 211] width 1155 height 290
click at [1048, 508] on icon "2-3-4" at bounding box center [1114, 492] width 156 height 156
click at [637, 371] on input "f. 2-3-4" at bounding box center [636, 364] width 1 height 11
radio input "true"
click at [643, 649] on button "Next" at bounding box center [635, 661] width 227 height 56
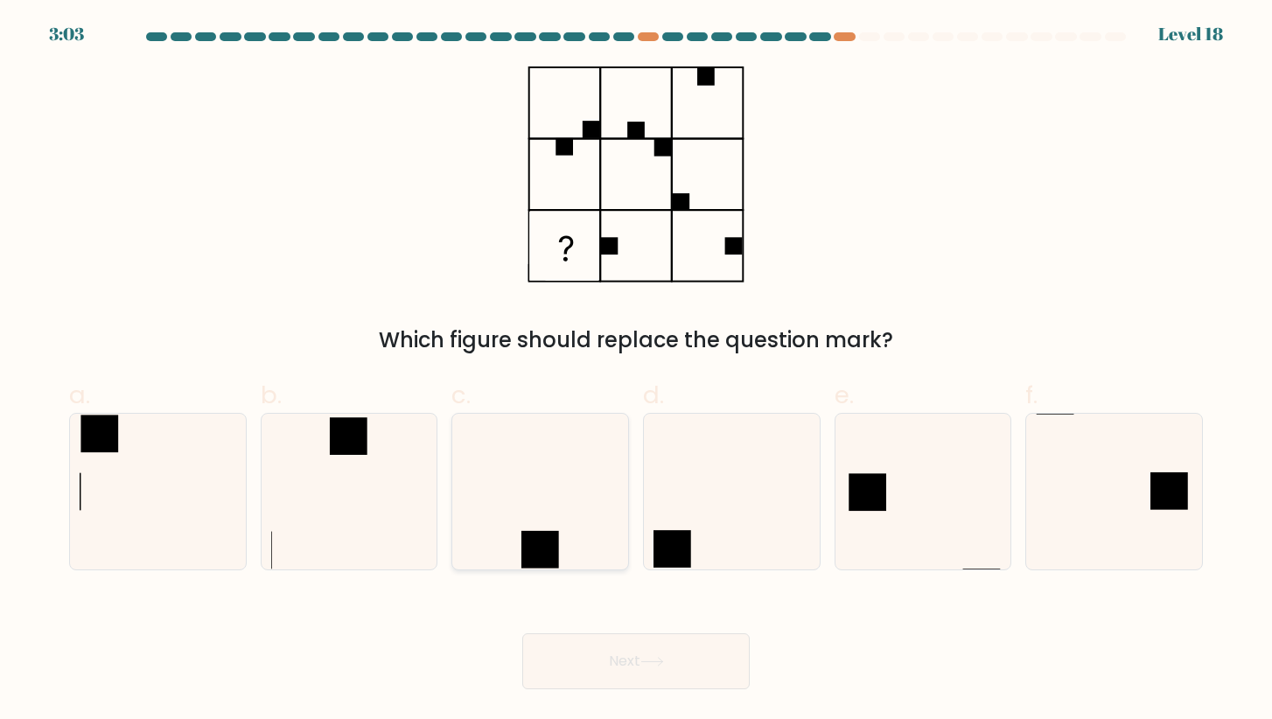
click at [517, 475] on icon at bounding box center [541, 492] width 156 height 156
click at [636, 371] on input "c." at bounding box center [636, 364] width 1 height 11
radio input "true"
click at [751, 514] on icon at bounding box center [731, 492] width 156 height 156
click at [637, 371] on input "d." at bounding box center [636, 364] width 1 height 11
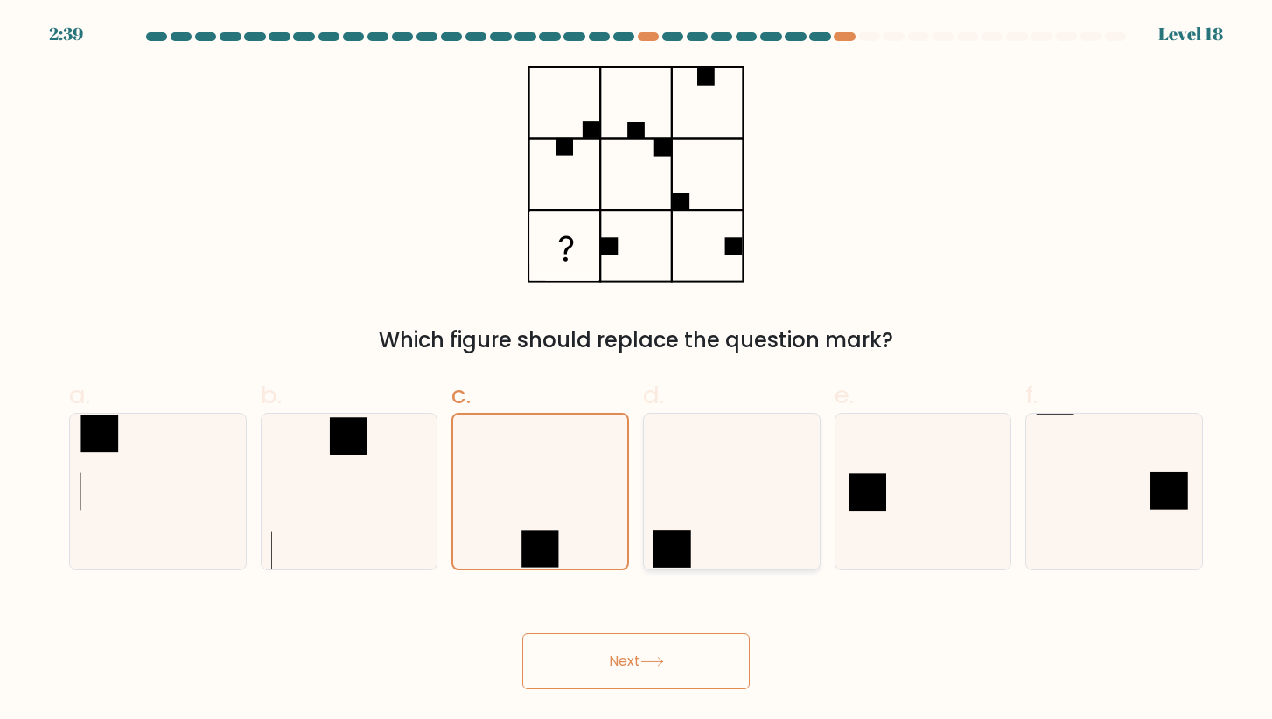
radio input "true"
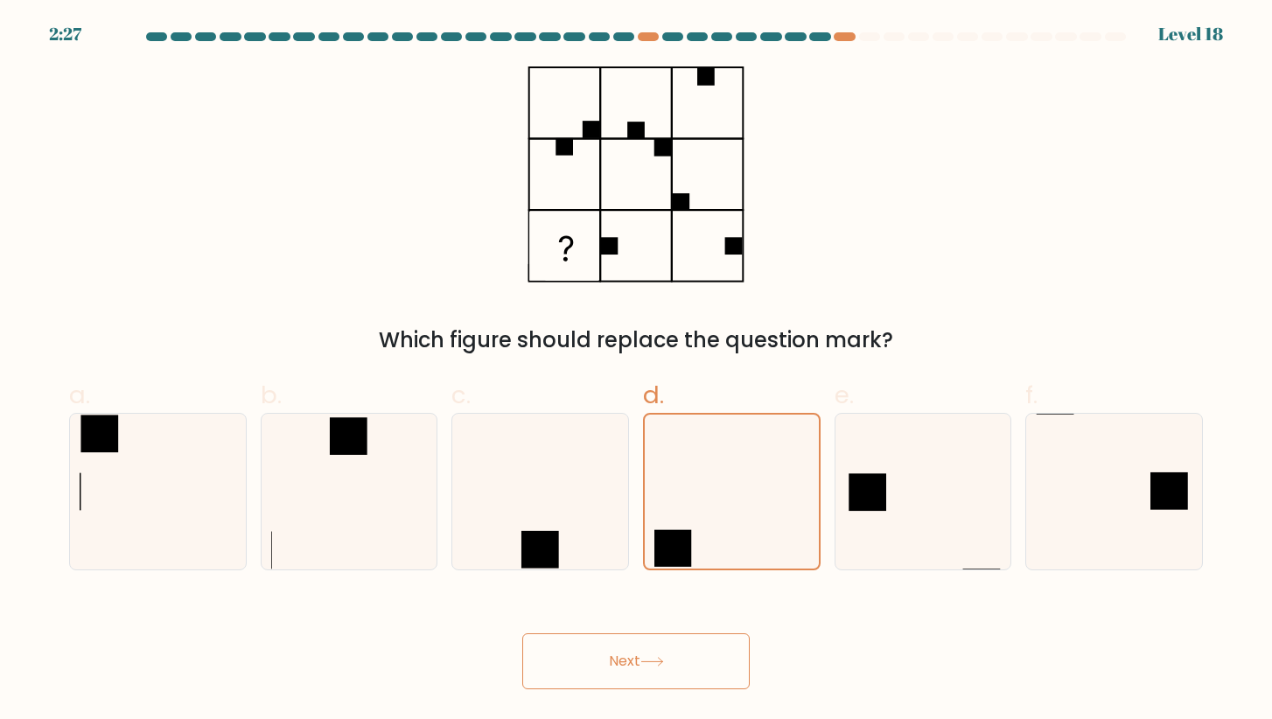
click at [602, 652] on button "Next" at bounding box center [635, 661] width 227 height 56
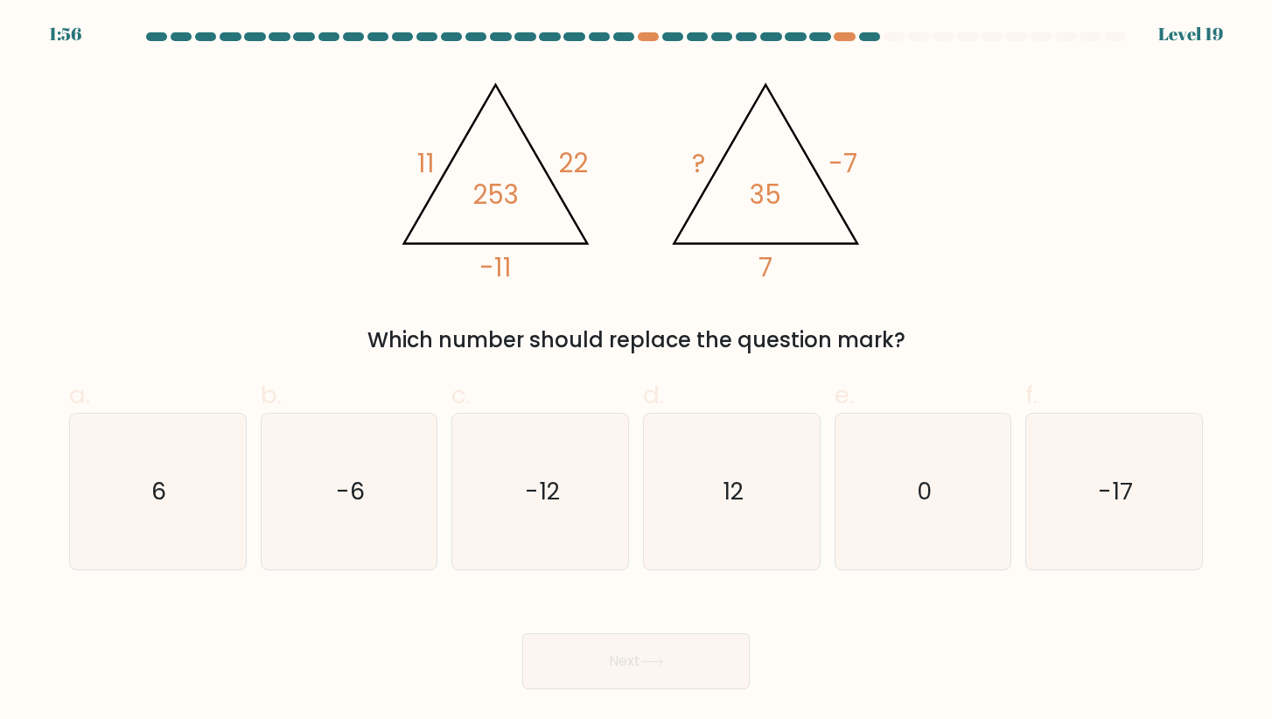
click at [688, 128] on icon "@import url('[URL][DOMAIN_NAME]); 11 22 -11 253 @import url('[URL][DOMAIN_NAME]…" at bounding box center [635, 174] width 496 height 216
click at [515, 450] on icon "-12" at bounding box center [541, 492] width 156 height 156
click at [636, 371] on input "c. -12" at bounding box center [636, 364] width 1 height 11
radio input "true"
click at [604, 648] on button "Next" at bounding box center [635, 661] width 227 height 56
